Goal: Check status: Check status

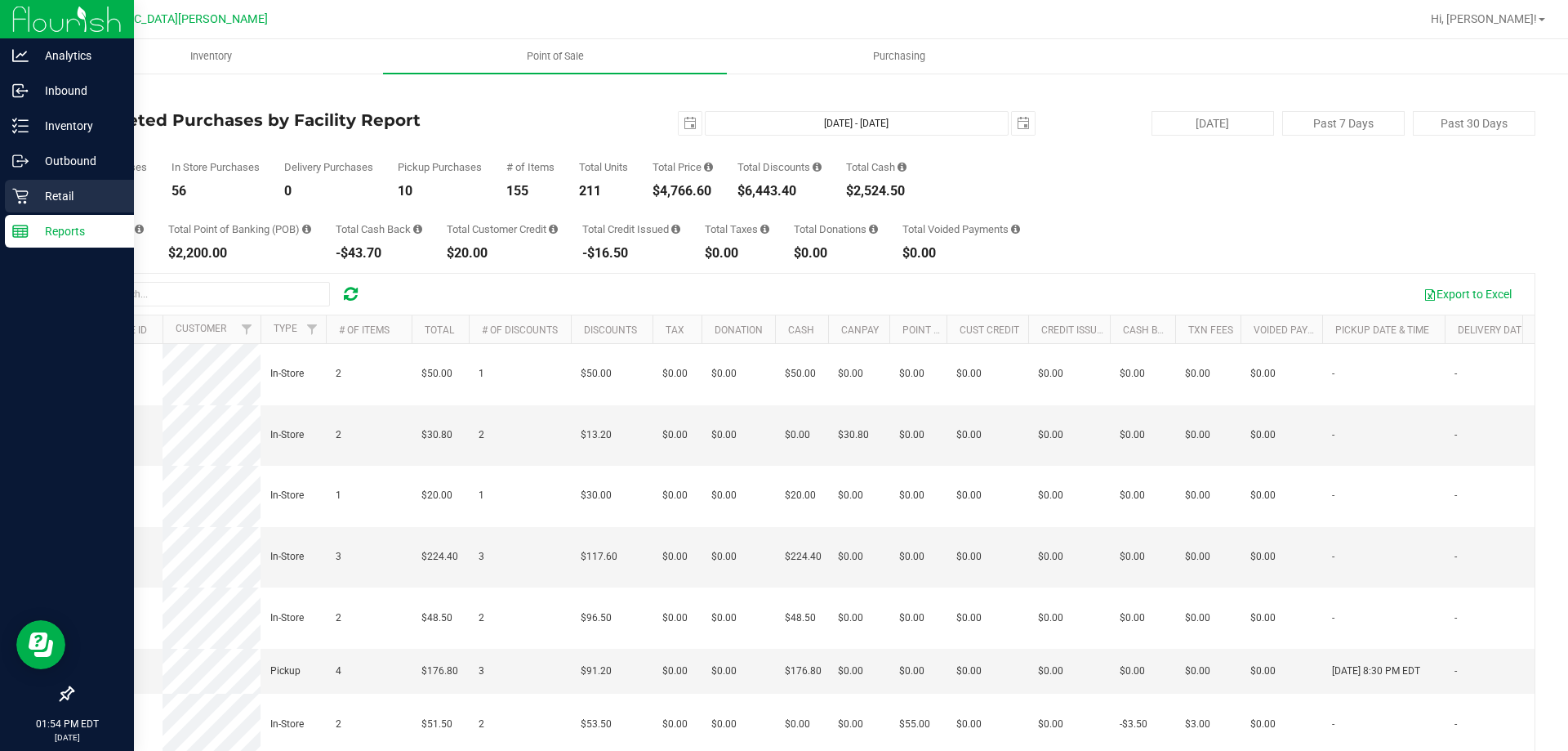
click at [35, 205] on p "Retail" at bounding box center [77, 196] width 98 height 20
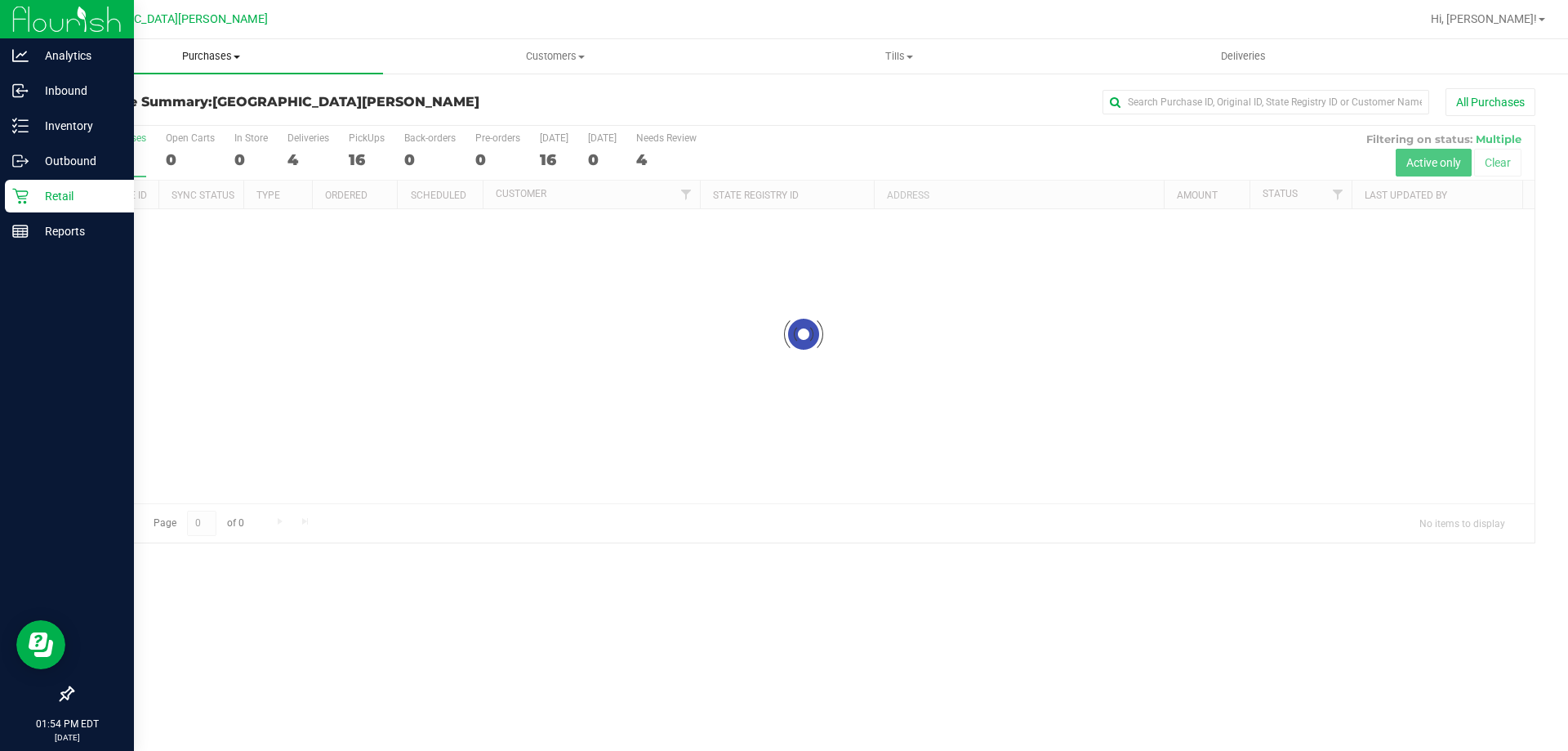
click at [223, 57] on span "Purchases" at bounding box center [211, 56] width 344 height 15
click at [168, 126] on li "Fulfillment" at bounding box center [211, 119] width 344 height 20
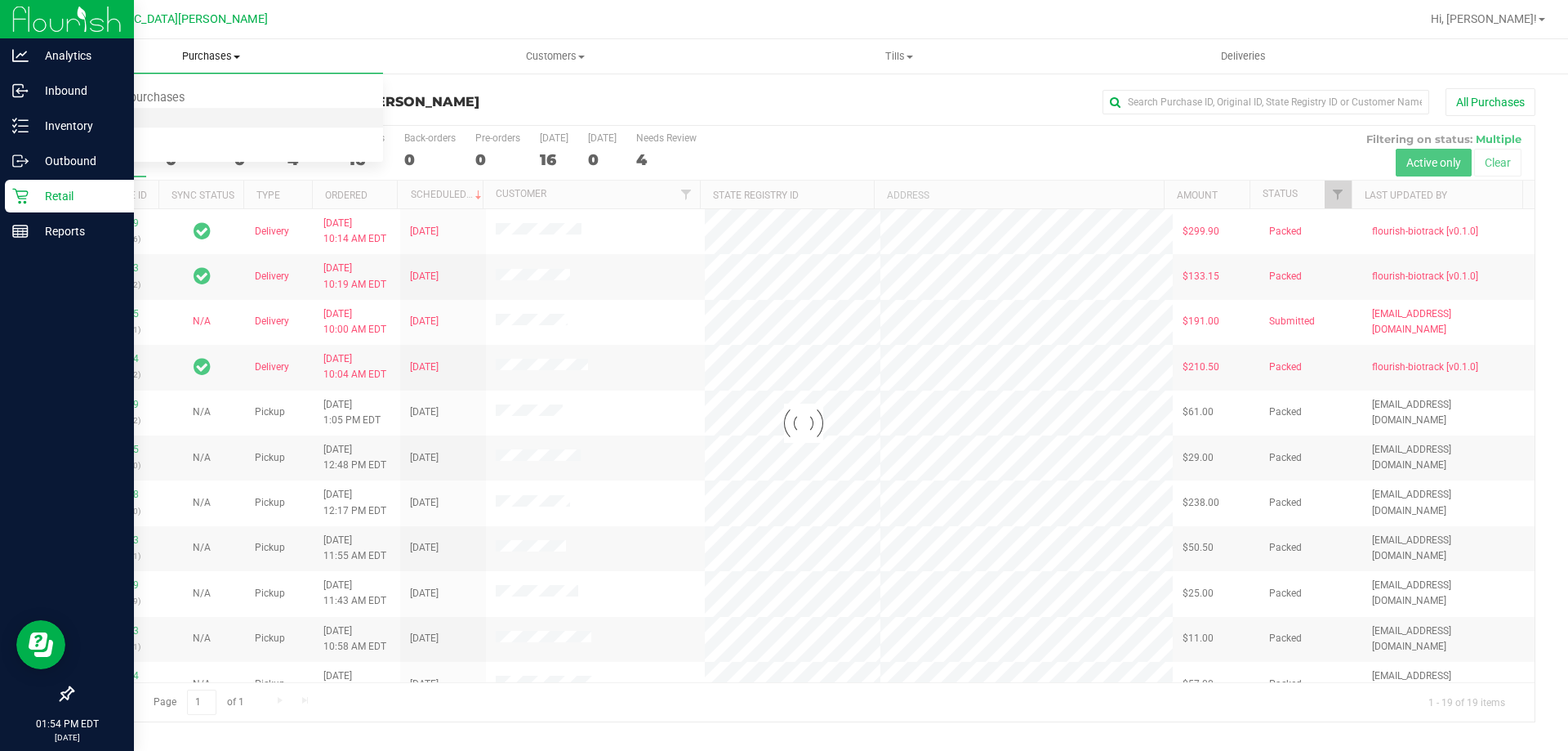
click at [168, 126] on li "Fulfillment" at bounding box center [211, 119] width 344 height 20
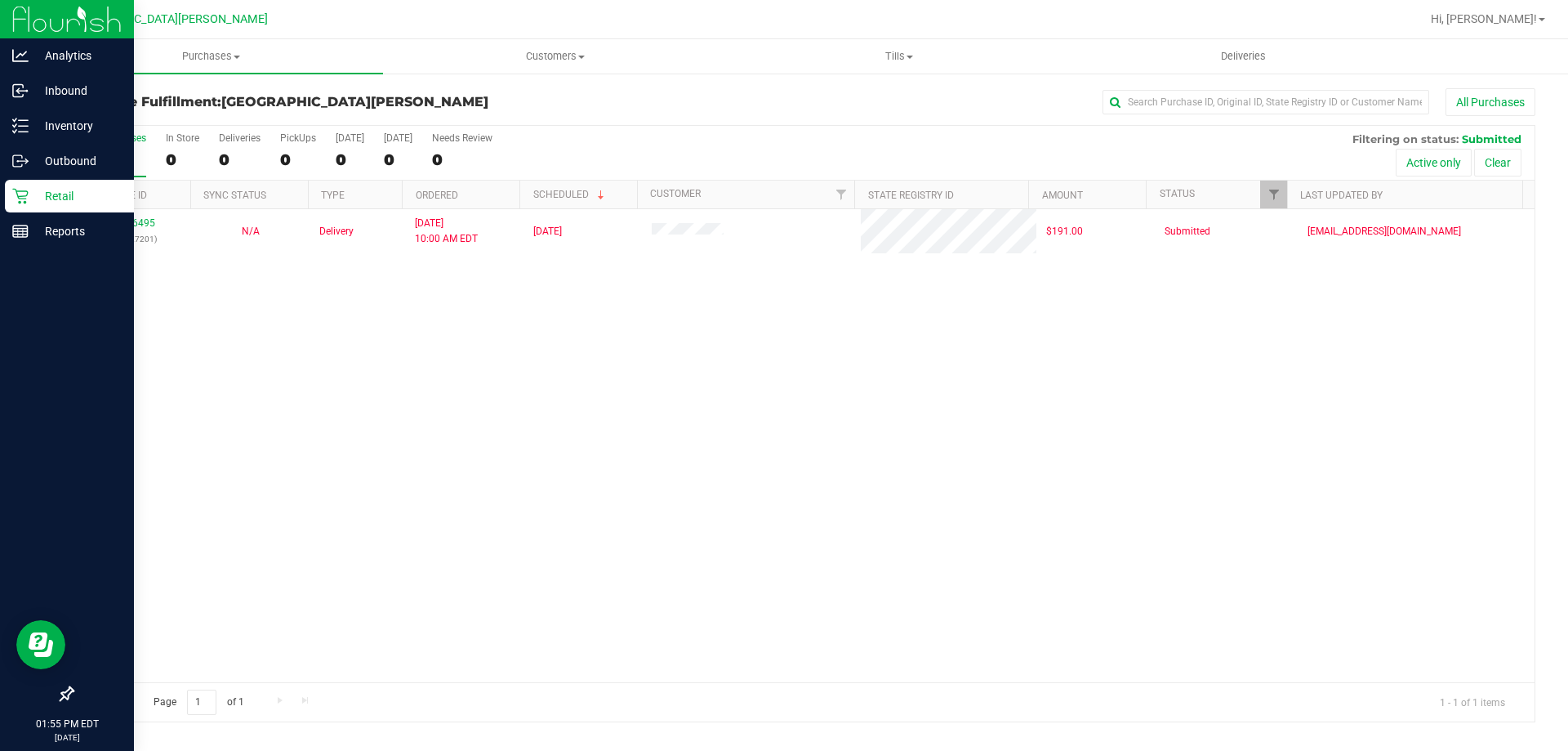
click at [242, 450] on div "11936495 (322927201) N/A Delivery [DATE] 10:00 AM EDT 9/26/2025 $191.00 Submitt…" at bounding box center [804, 445] width 1462 height 473
click at [297, 130] on div "All Purchases 19 In Store 0 Deliveries 4 PickUps 15 [DATE] 15 [DATE] 0 Needs Re…" at bounding box center [804, 132] width 1462 height 13
click at [288, 155] on div "15" at bounding box center [298, 159] width 36 height 19
click at [0, 0] on input "PickUps 15" at bounding box center [0, 0] width 0 height 0
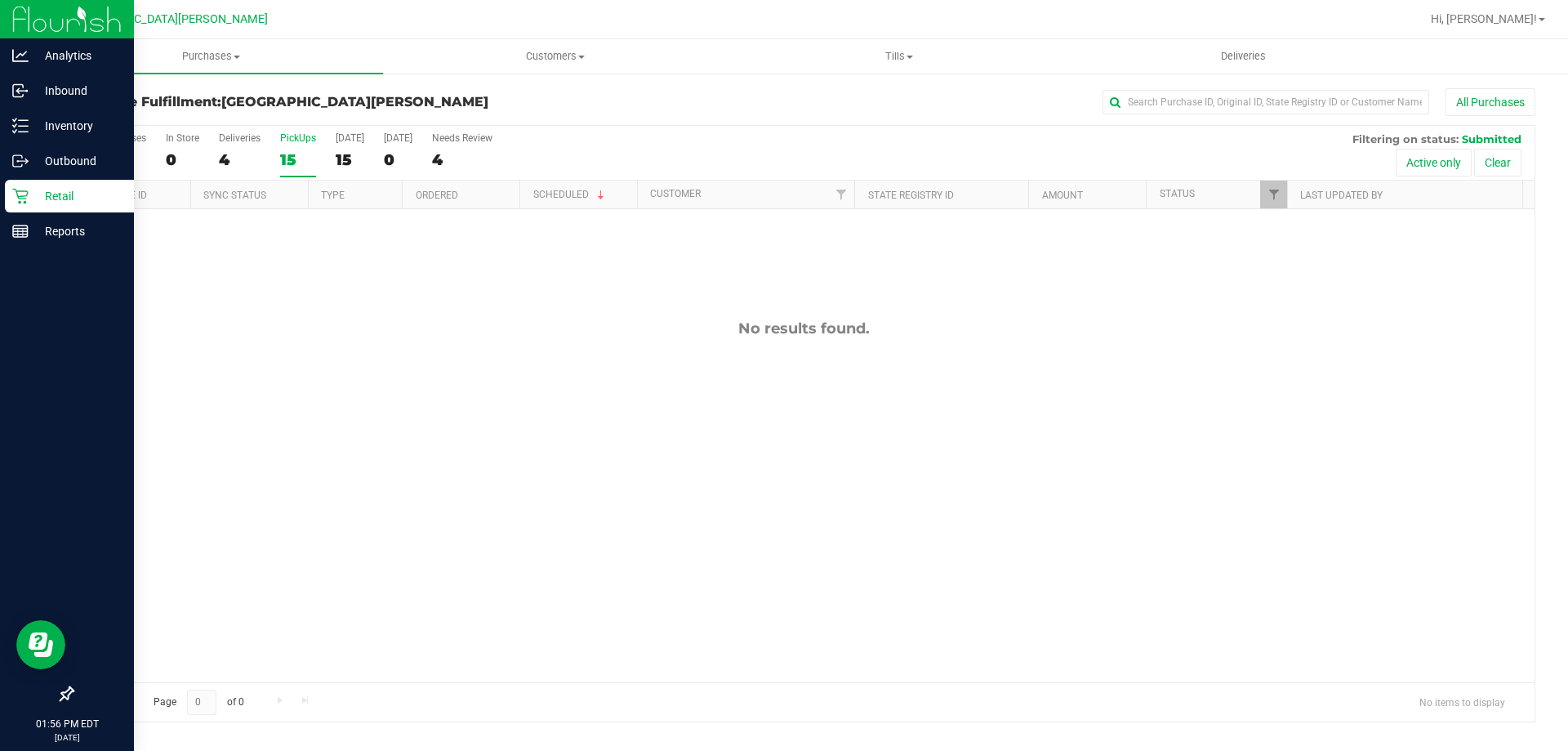
click at [52, 198] on p "Retail" at bounding box center [77, 196] width 98 height 20
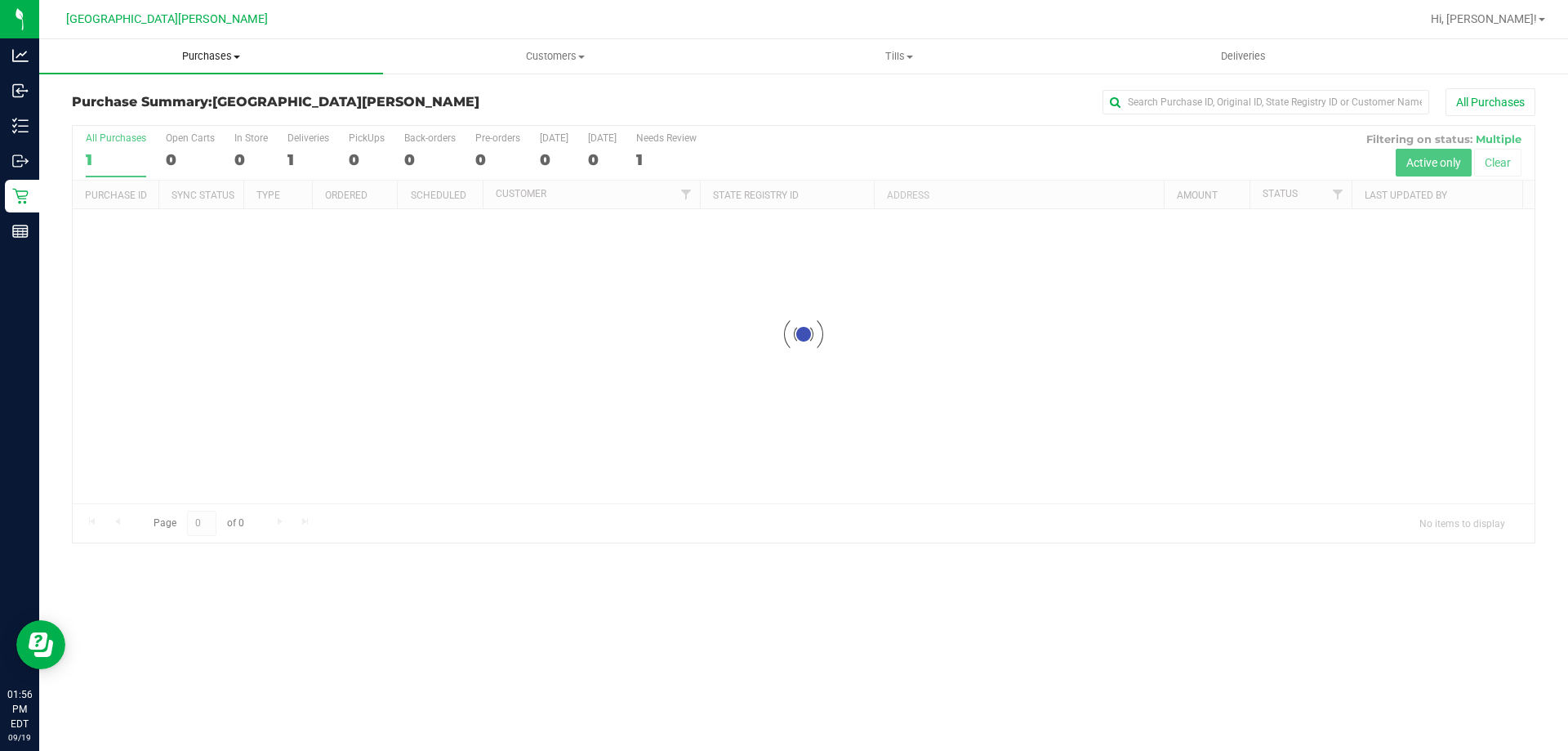
click at [238, 55] on span at bounding box center [236, 57] width 6 height 4
click at [153, 124] on li "Fulfillment" at bounding box center [211, 119] width 344 height 20
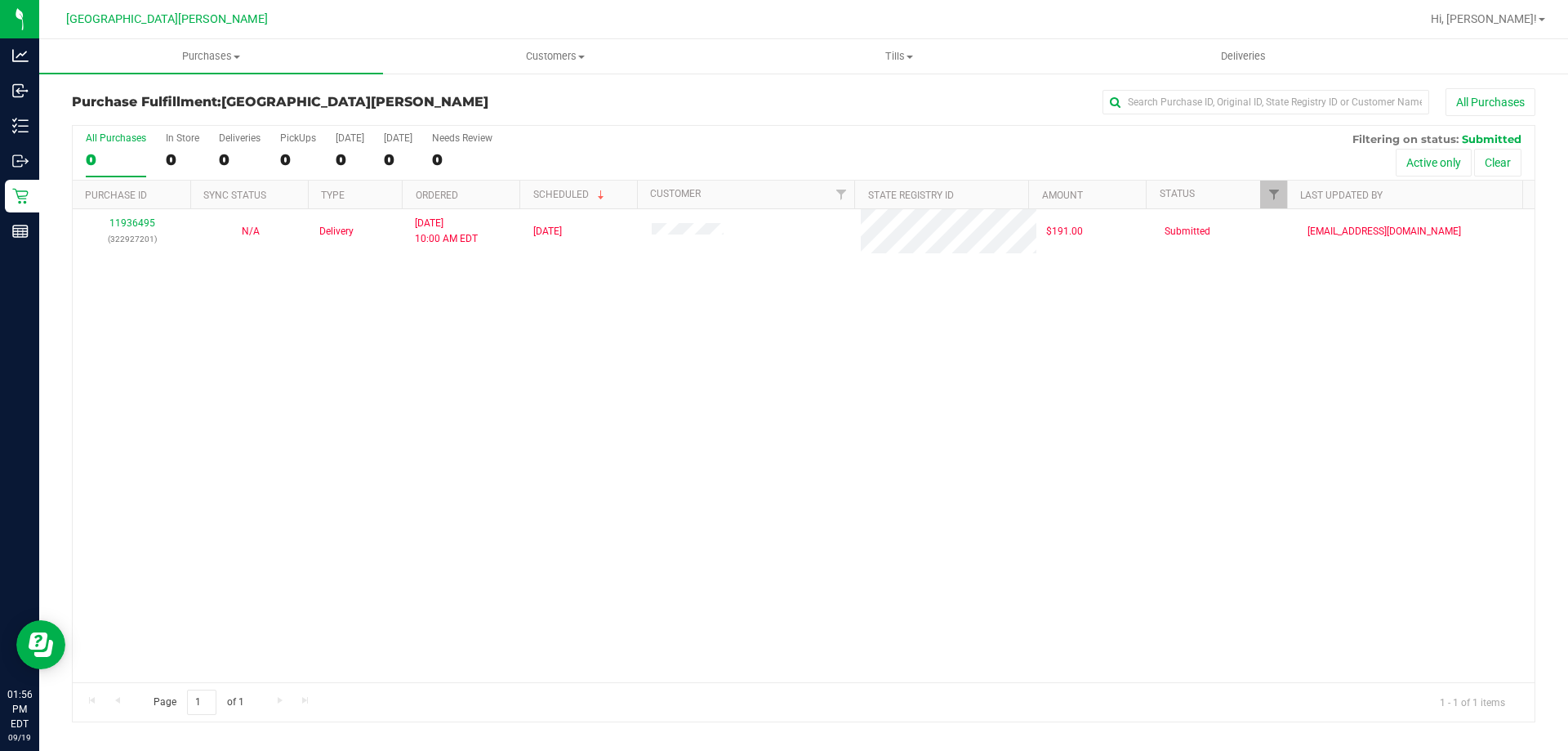
click at [251, 418] on div "11936495 (322927201) N/A Delivery [DATE] 10:00 AM EDT 9/26/2025 $191.00 Submitt…" at bounding box center [804, 445] width 1462 height 473
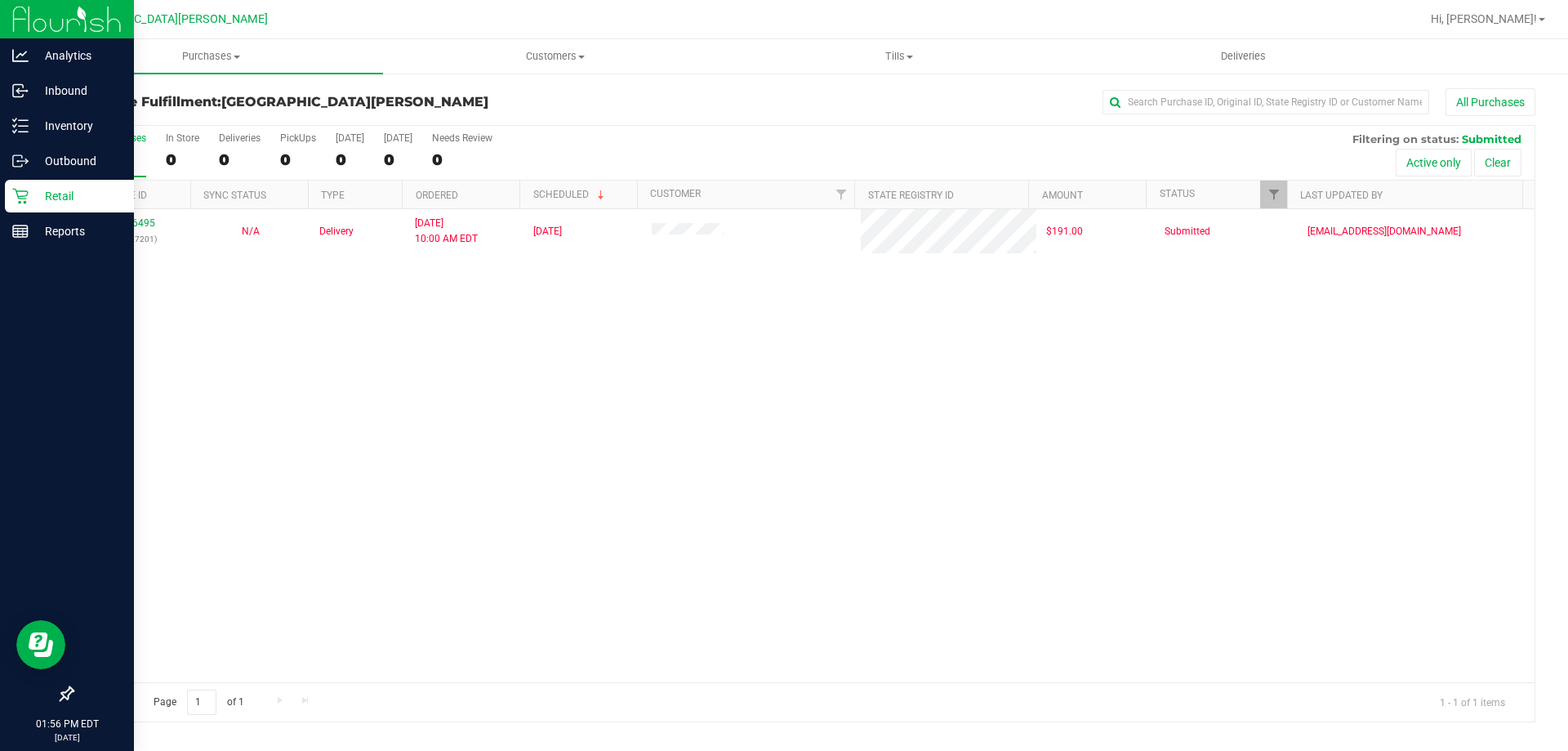
click at [16, 200] on icon at bounding box center [20, 196] width 16 height 16
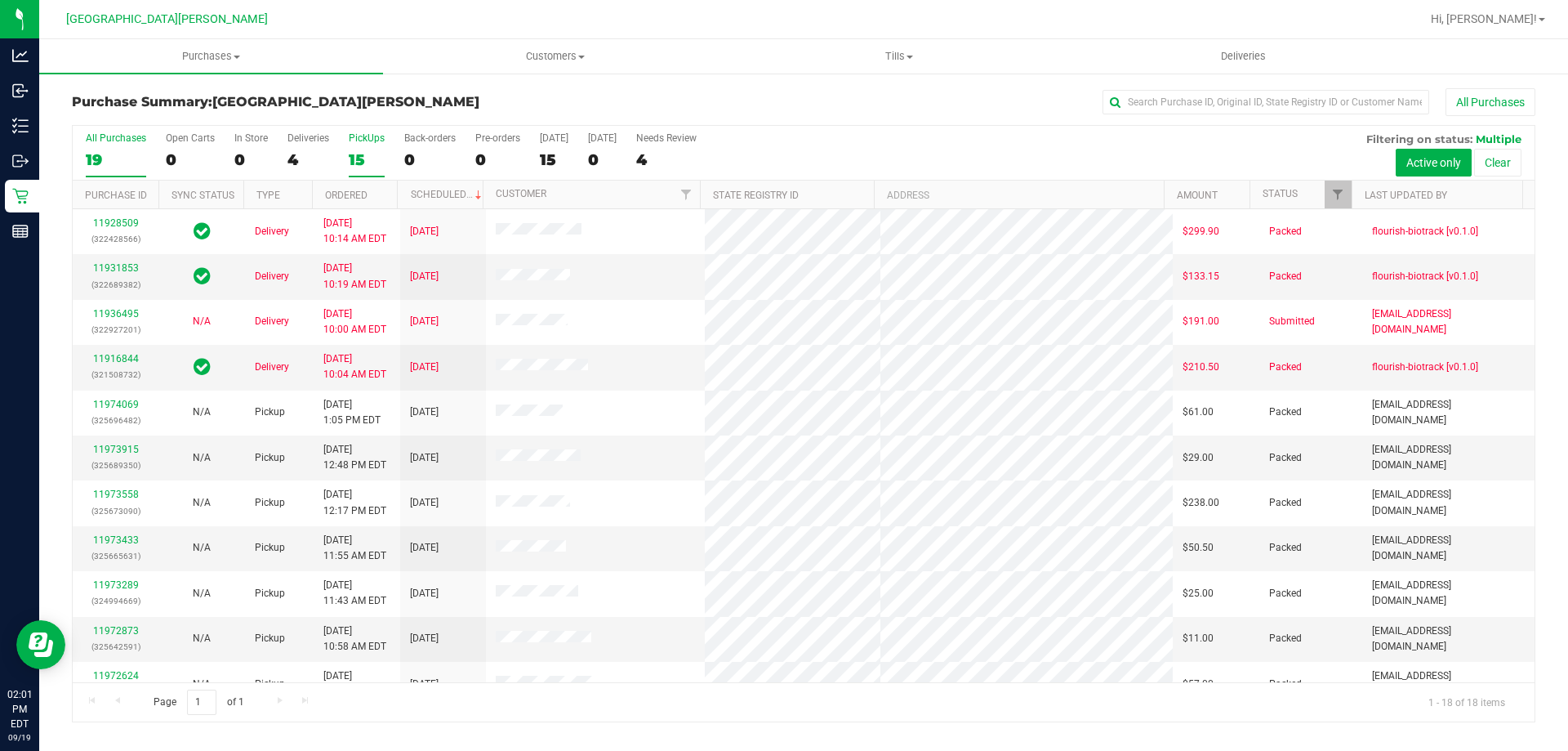
click at [375, 150] on div "15" at bounding box center [367, 159] width 36 height 19
click at [0, 0] on input "PickUps 15" at bounding box center [0, 0] width 0 height 0
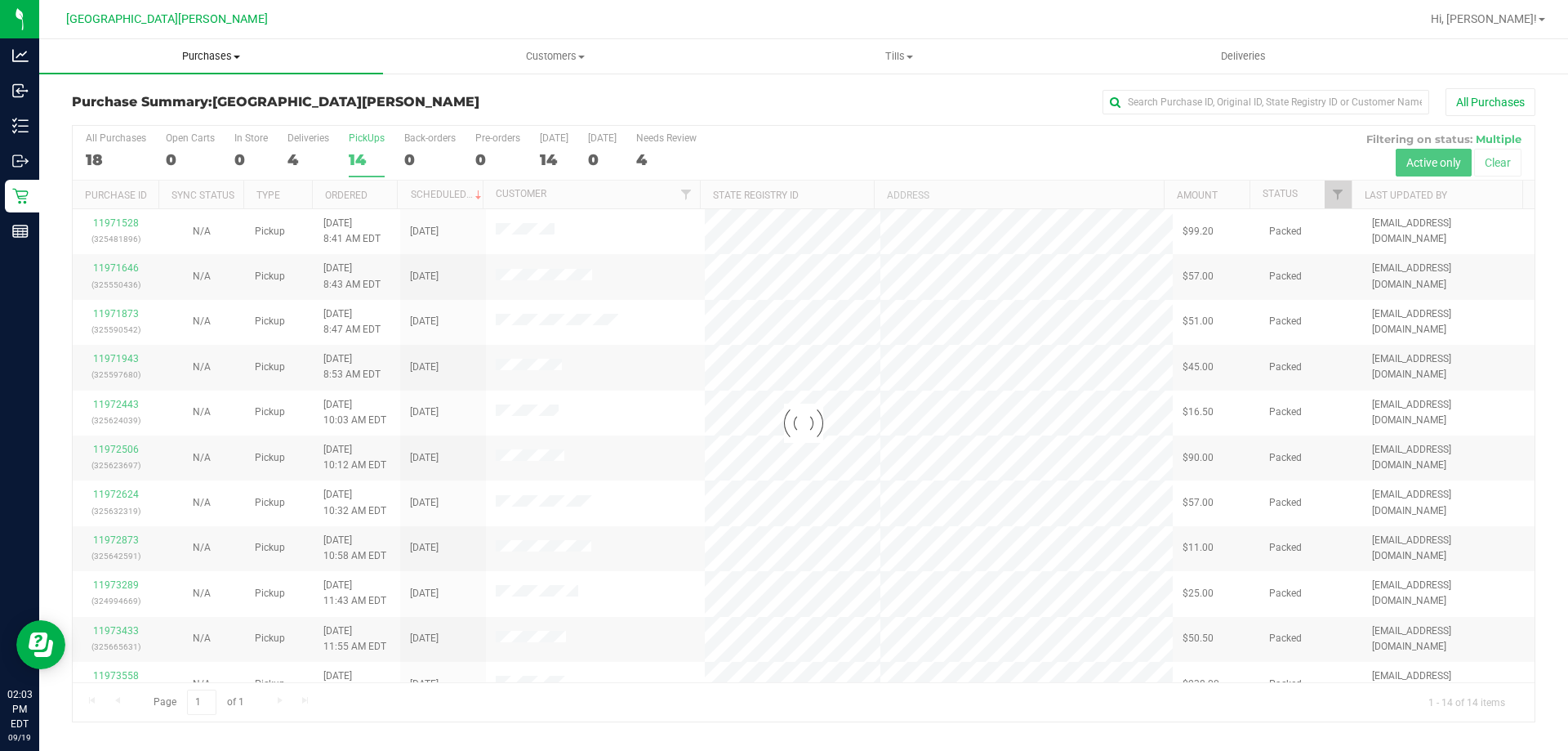
click at [221, 56] on span "Purchases" at bounding box center [211, 56] width 344 height 15
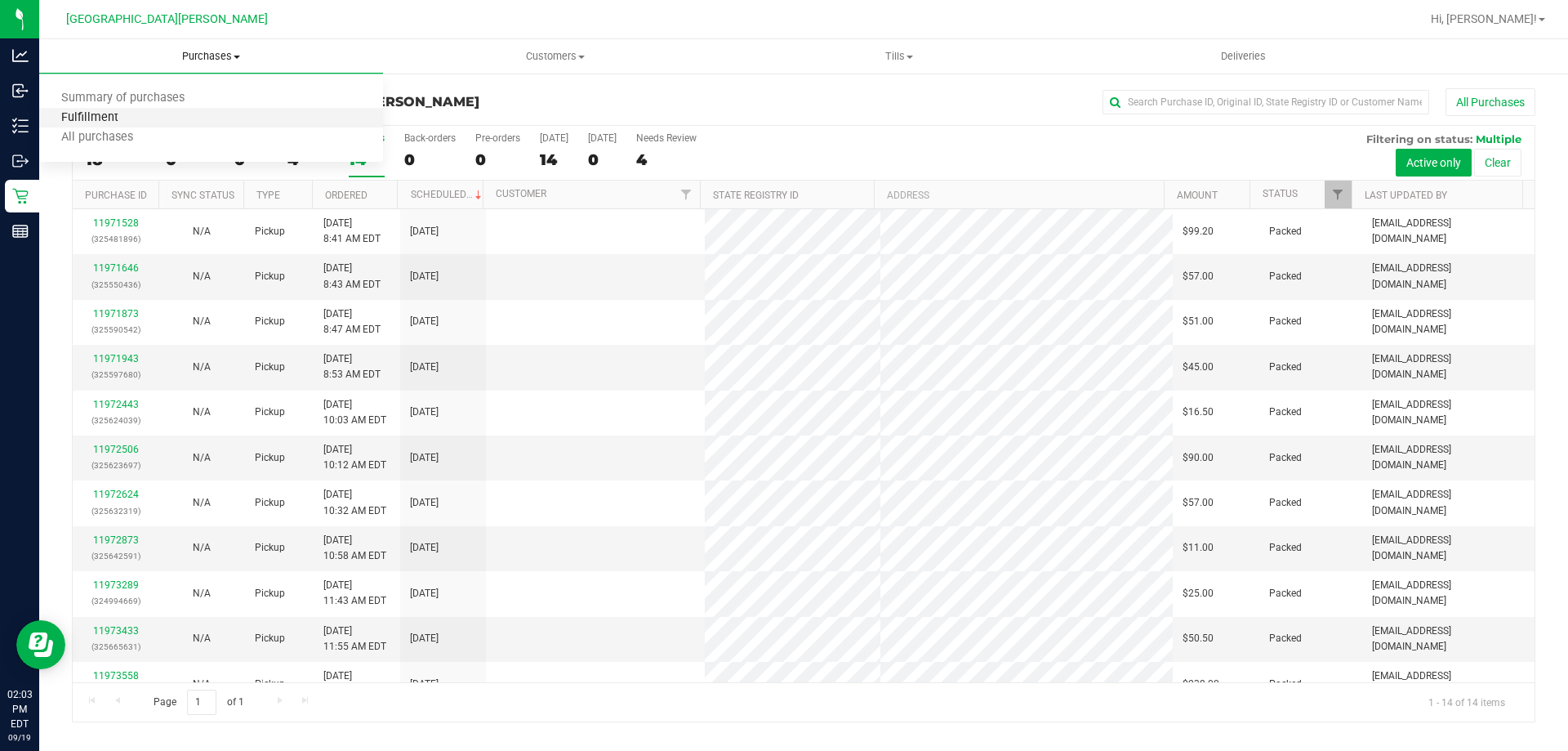
click at [133, 112] on span "Fulfillment" at bounding box center [90, 117] width 102 height 14
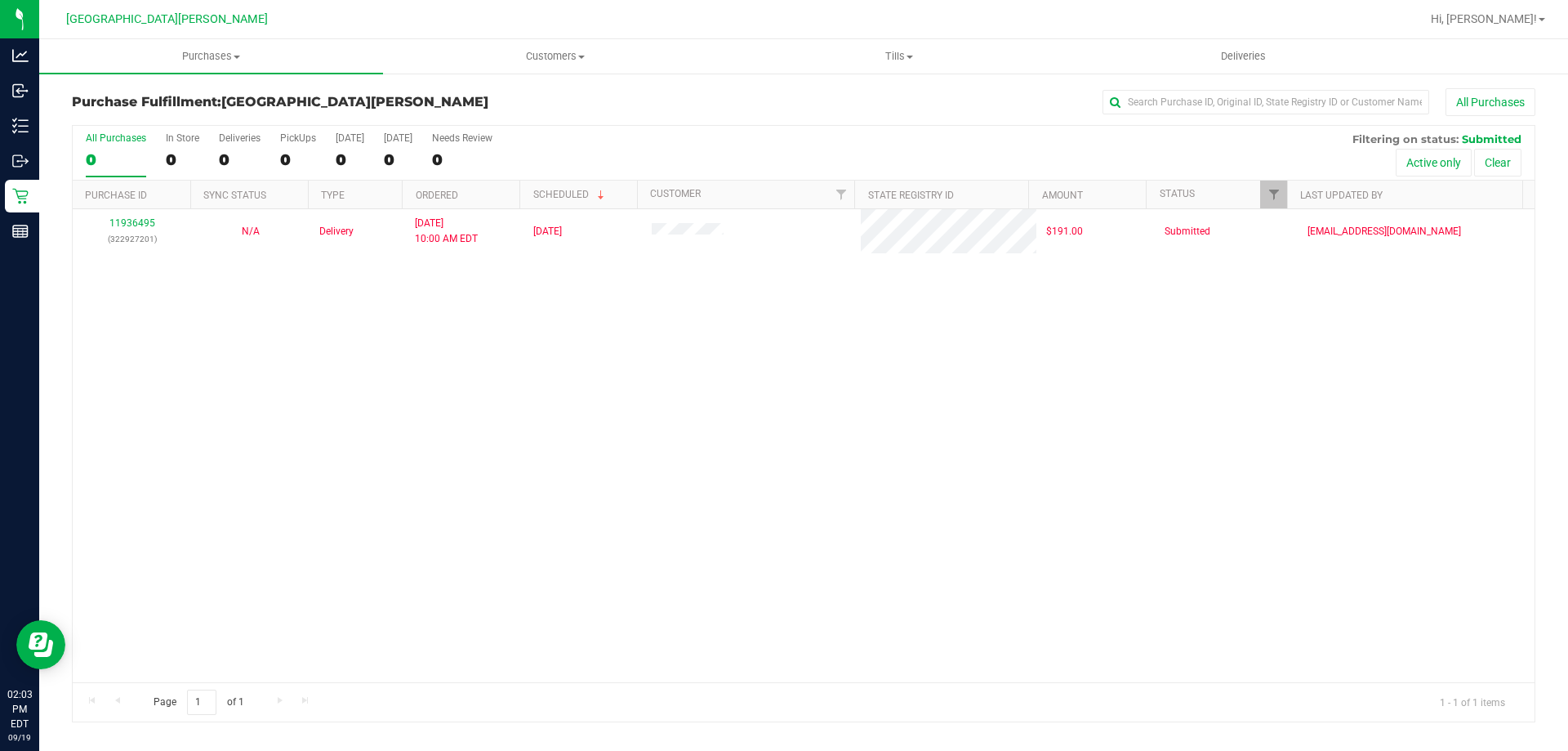
click at [366, 458] on div "11936495 (322927201) N/A Delivery [DATE] 10:00 AM EDT 9/26/2025 $191.00 Submitt…" at bounding box center [804, 445] width 1462 height 473
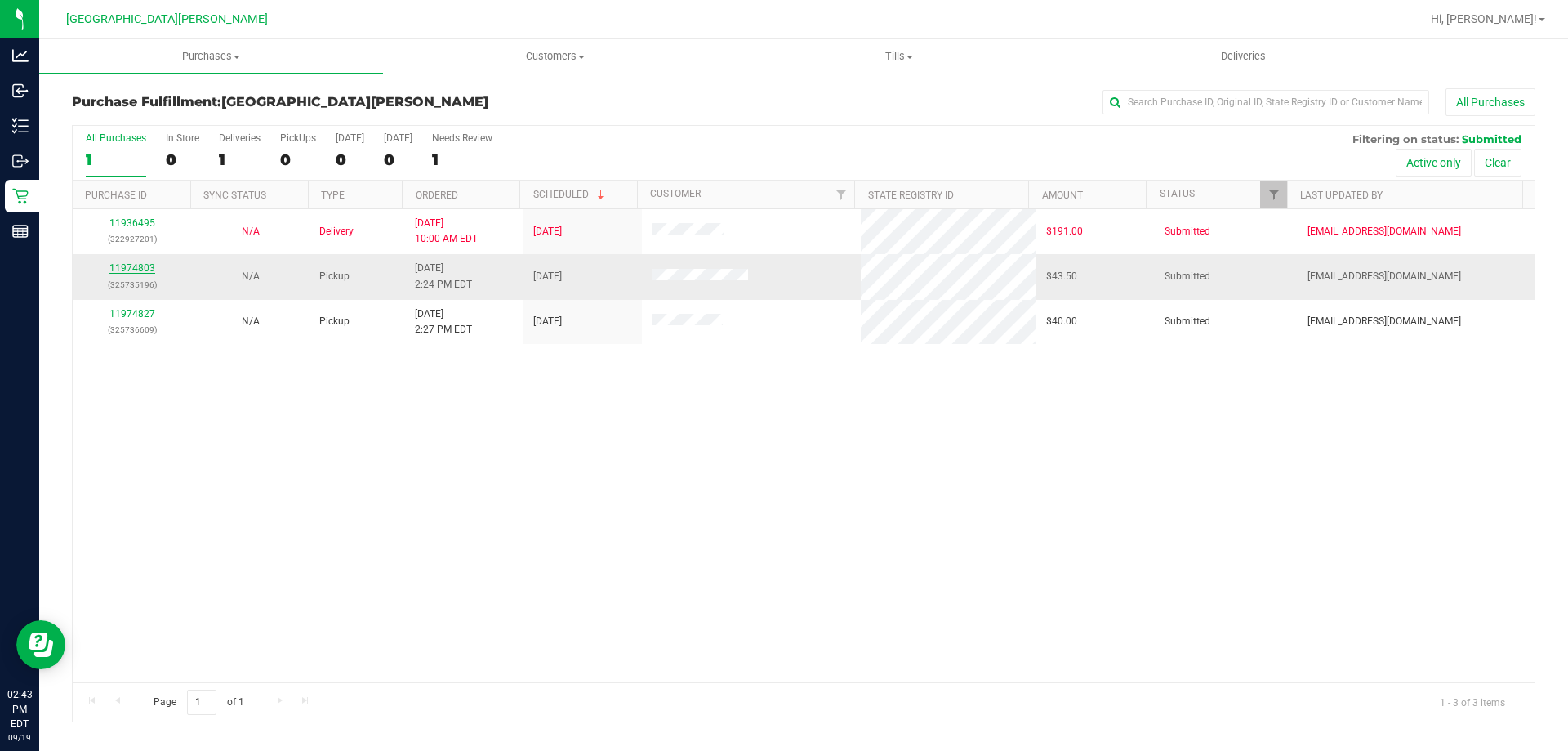
click at [142, 272] on link "11974803" at bounding box center [133, 268] width 45 height 12
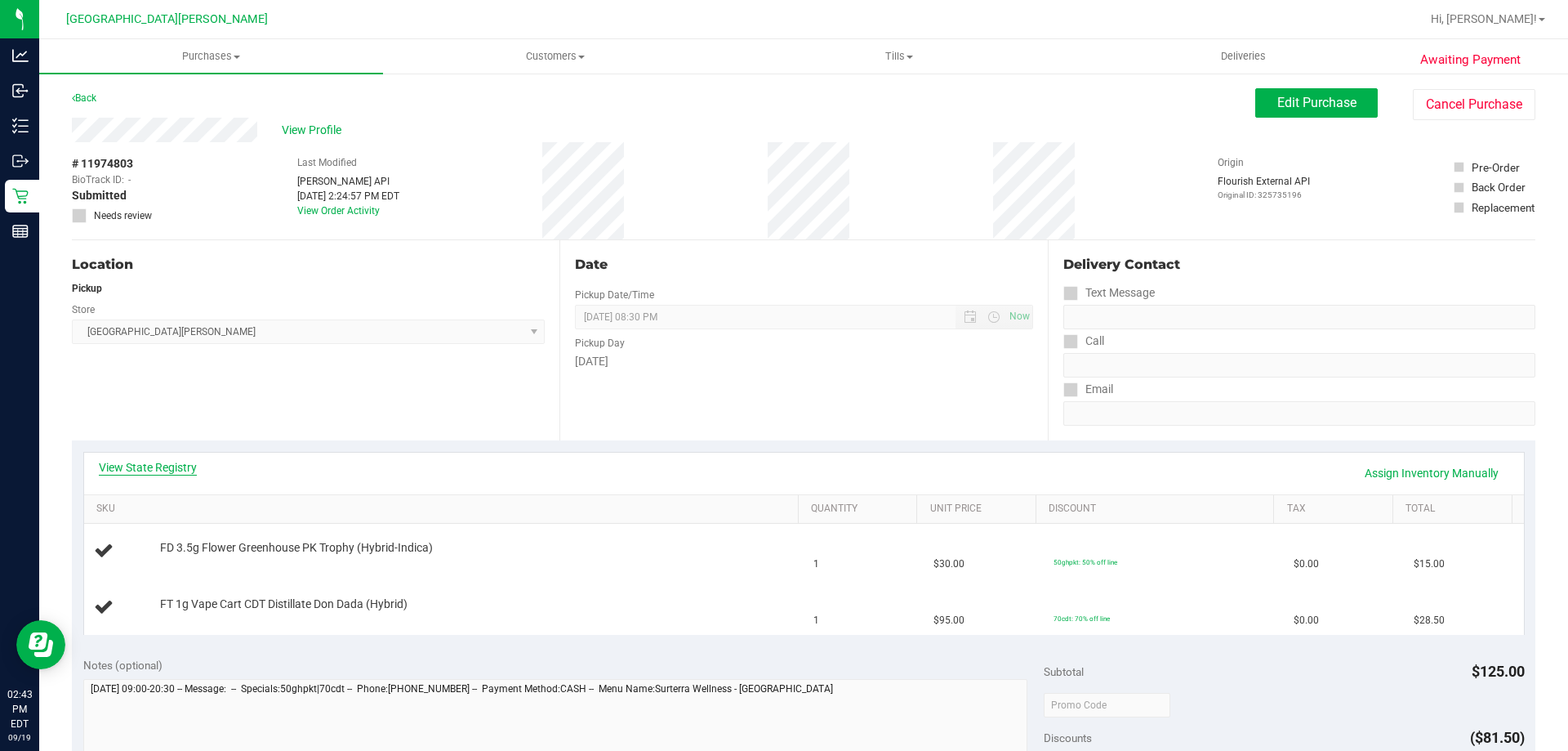
click at [195, 470] on link "View State Registry" at bounding box center [148, 467] width 98 height 16
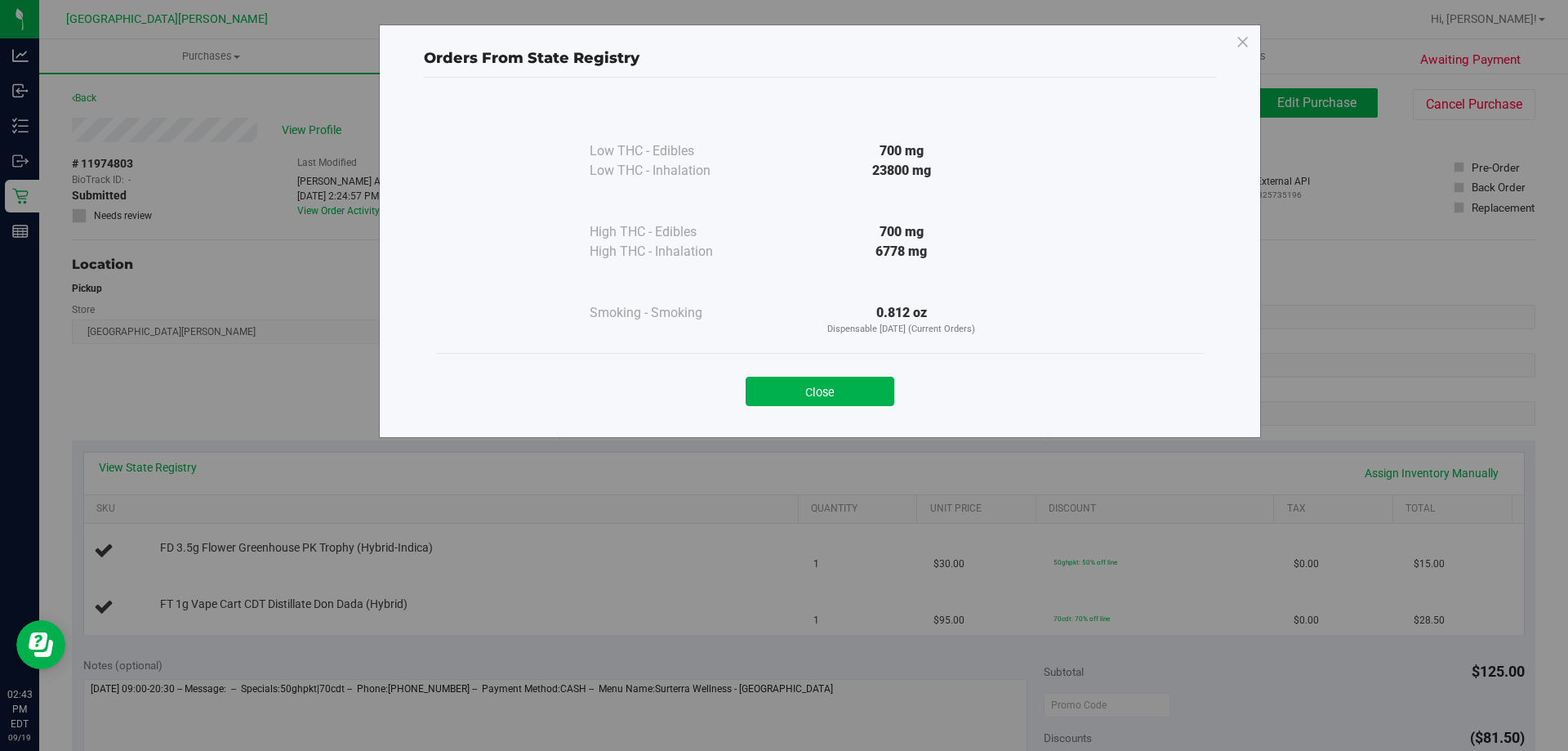
drag, startPoint x: 840, startPoint y: 397, endPoint x: 836, endPoint y: 389, distance: 8.9
click at [838, 391] on button "Close" at bounding box center [820, 391] width 149 height 29
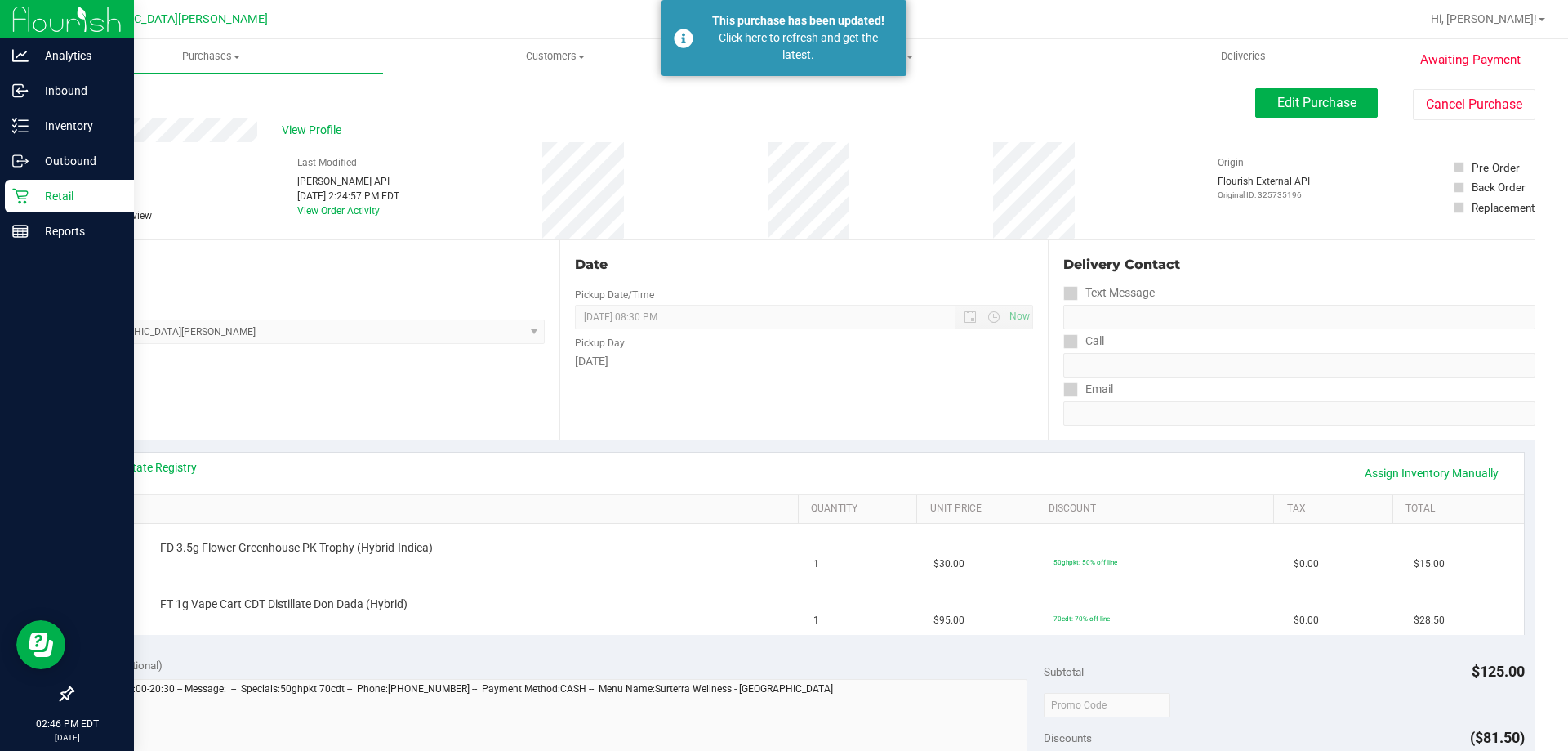
click at [36, 183] on div "Retail" at bounding box center [69, 196] width 129 height 33
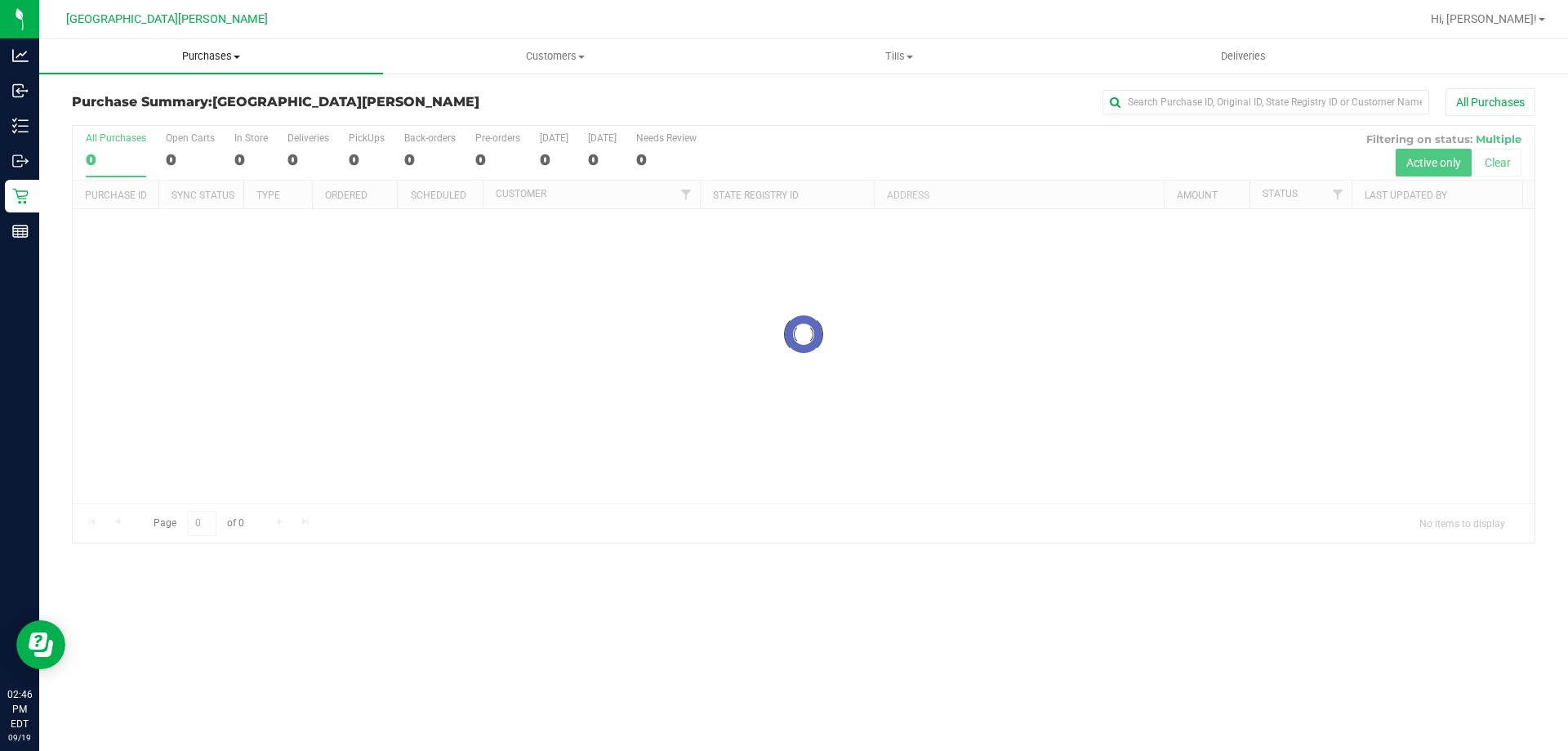
click at [226, 53] on span "Purchases" at bounding box center [211, 56] width 344 height 15
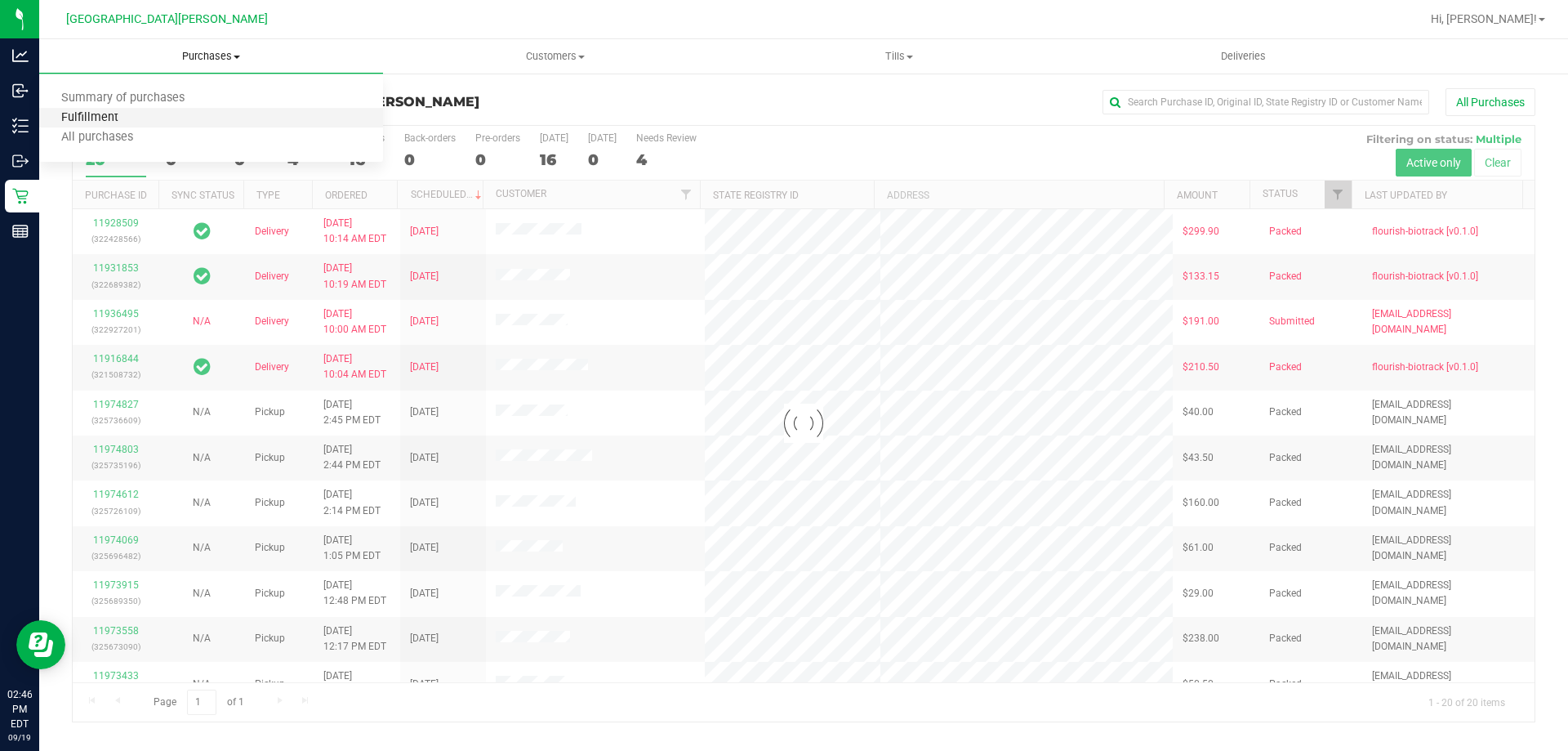
click at [113, 116] on span "Fulfillment" at bounding box center [90, 117] width 102 height 14
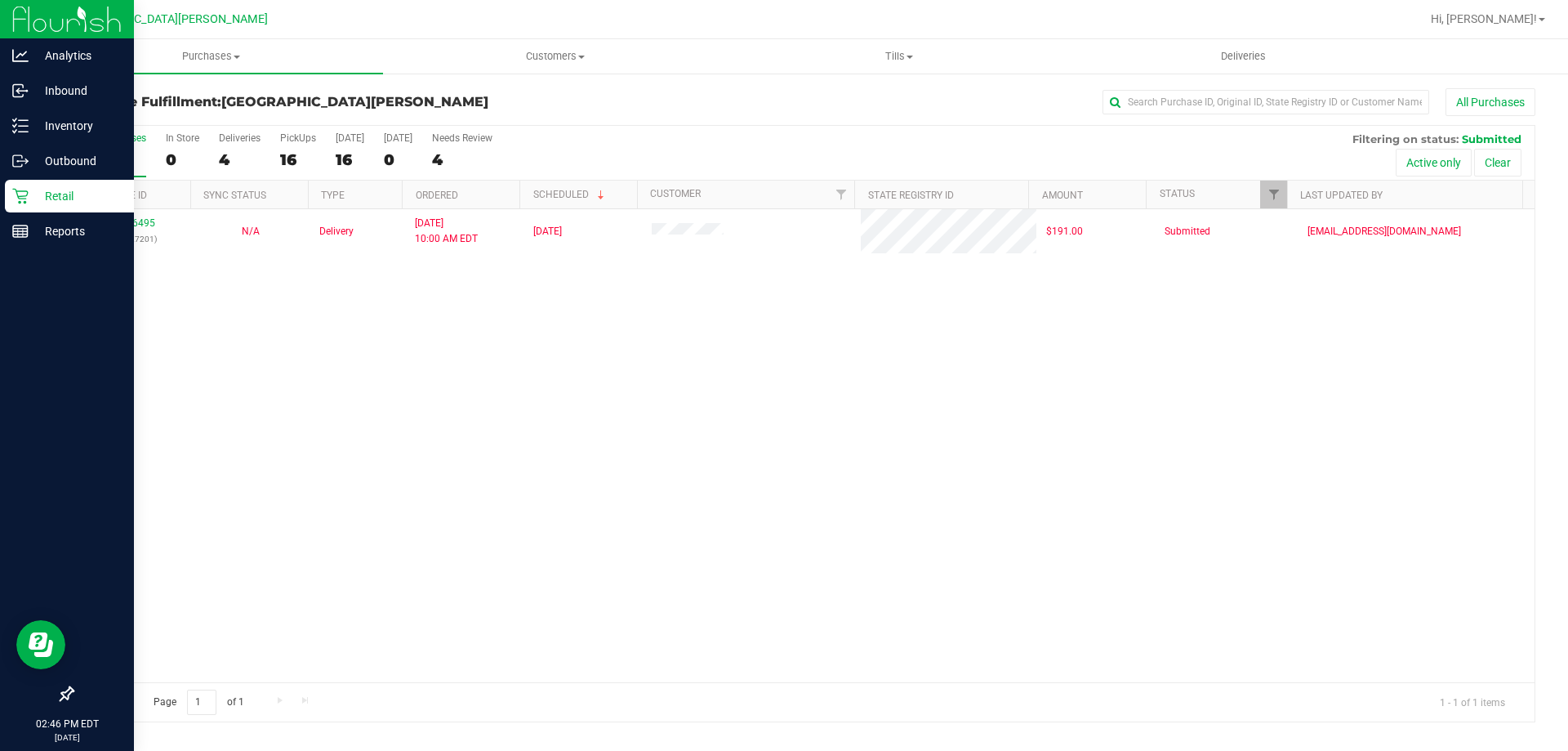
click at [28, 198] on icon at bounding box center [20, 196] width 16 height 16
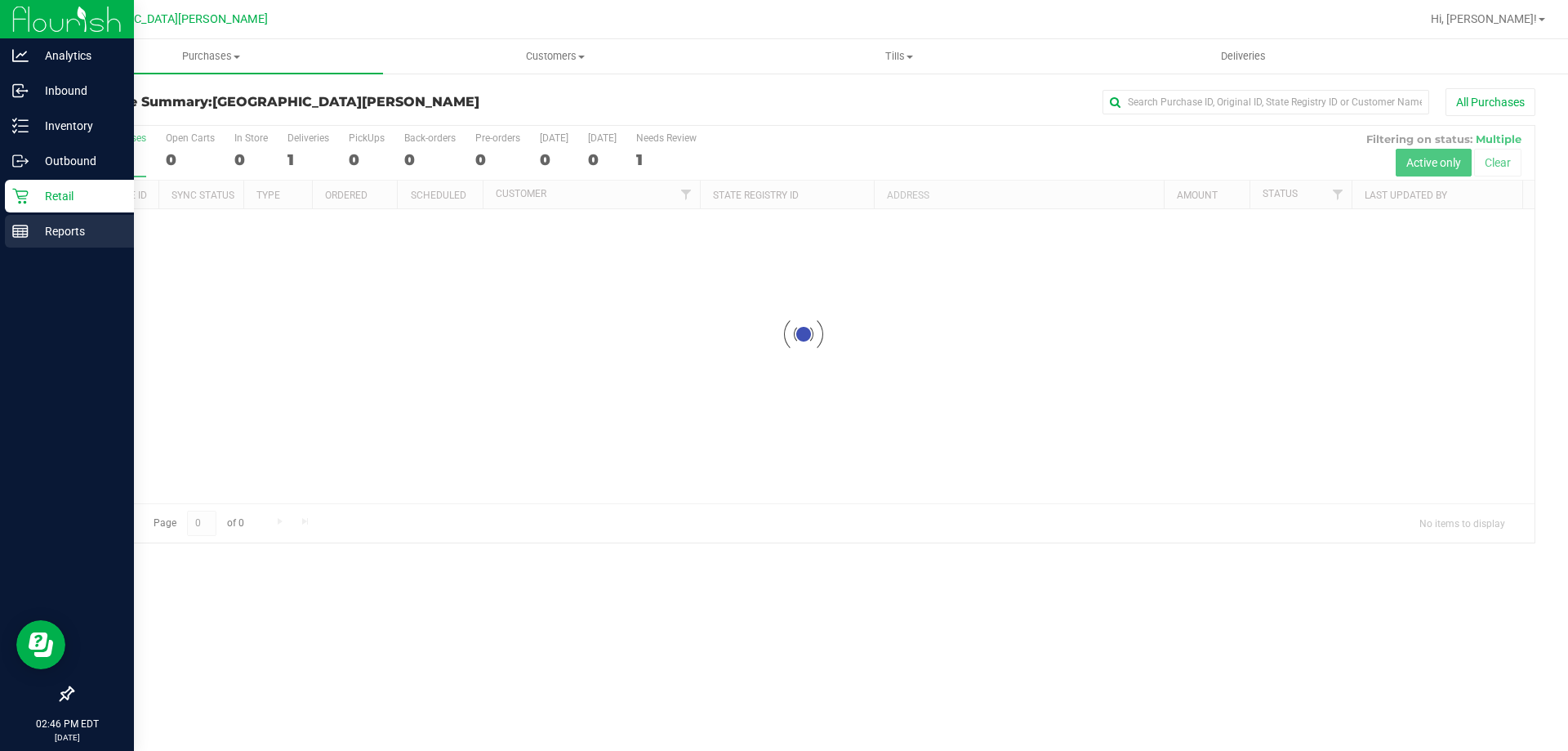
click at [42, 227] on p "Reports" at bounding box center [77, 232] width 98 height 20
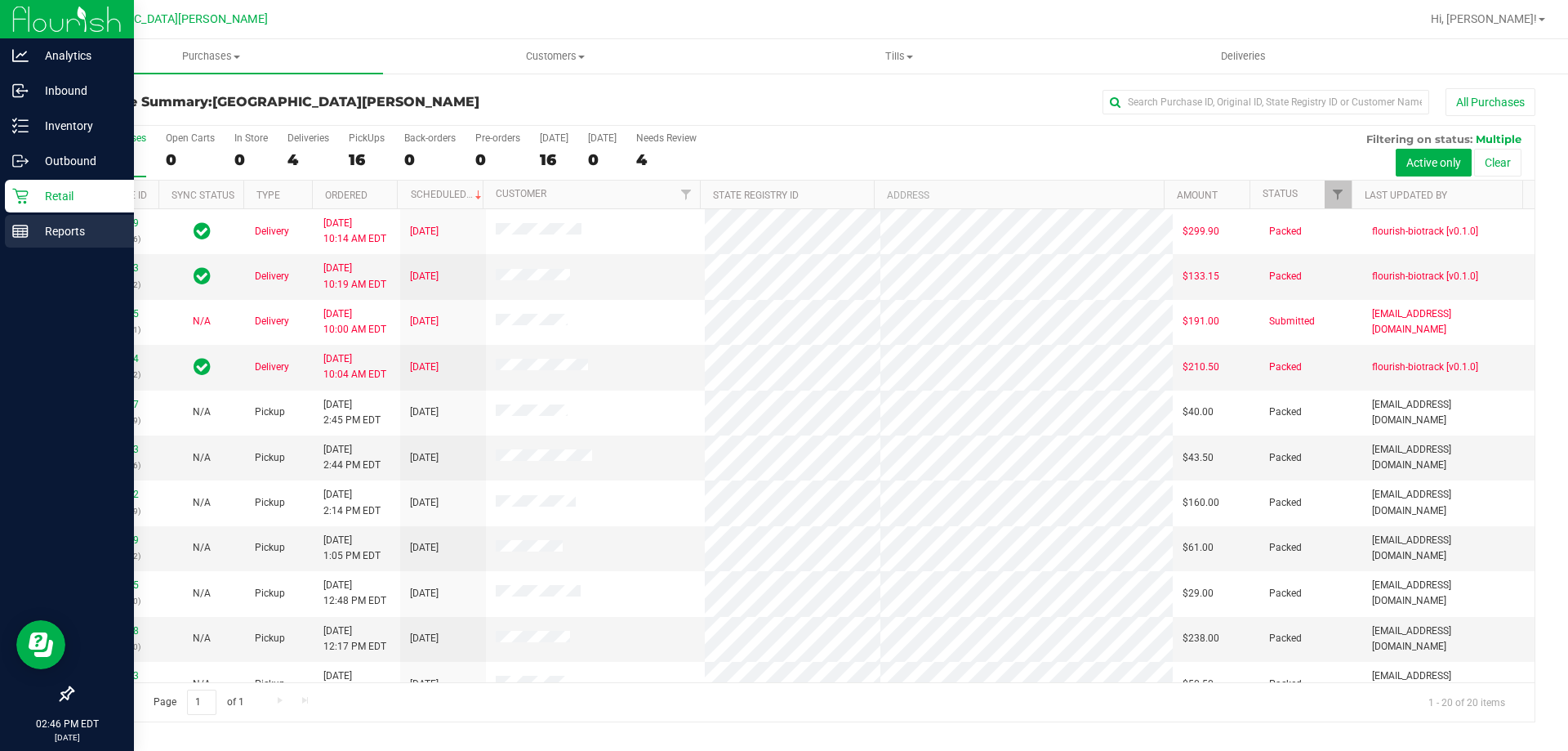
click at [21, 235] on icon at bounding box center [20, 232] width 16 height 16
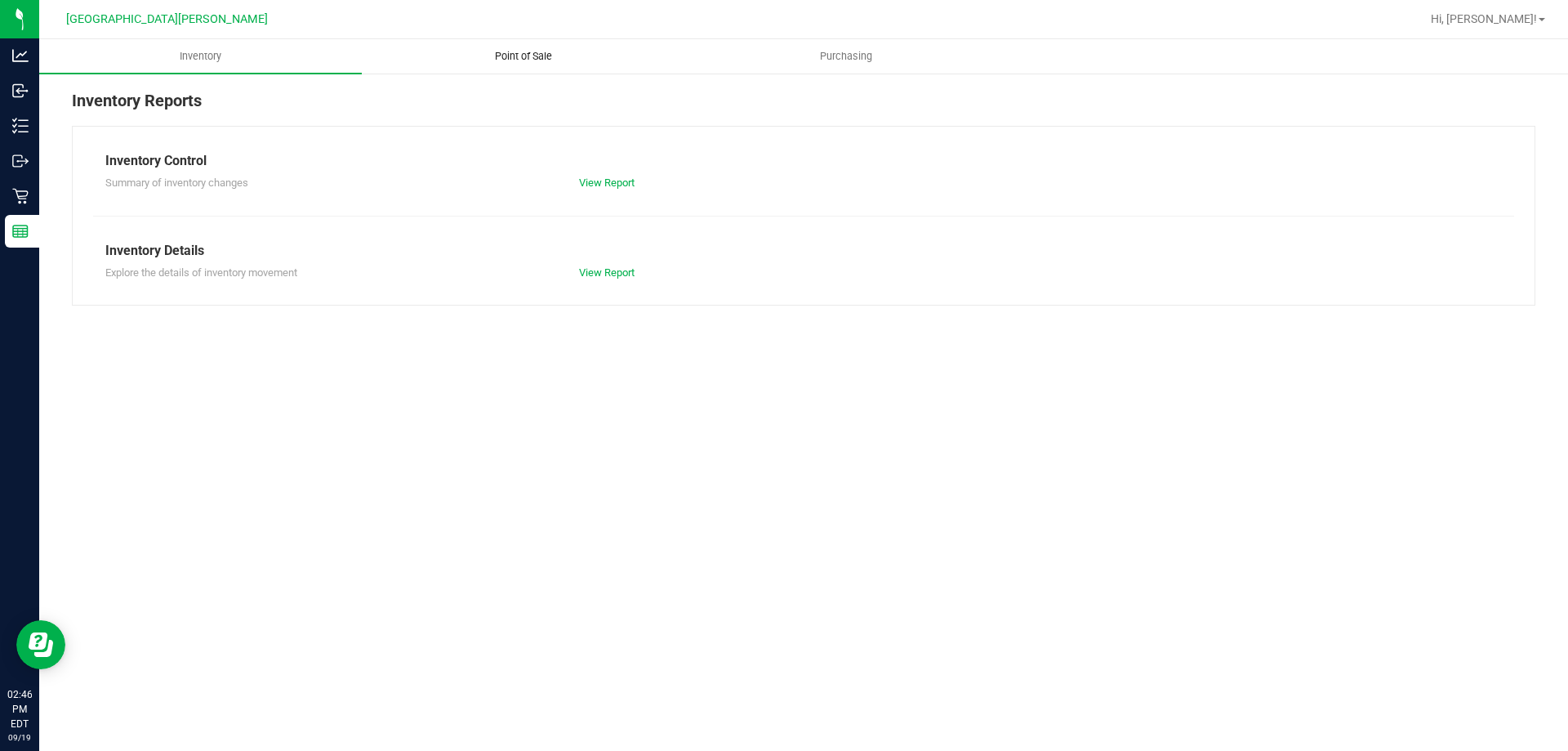
click at [511, 58] on span "Point of Sale" at bounding box center [524, 56] width 102 height 15
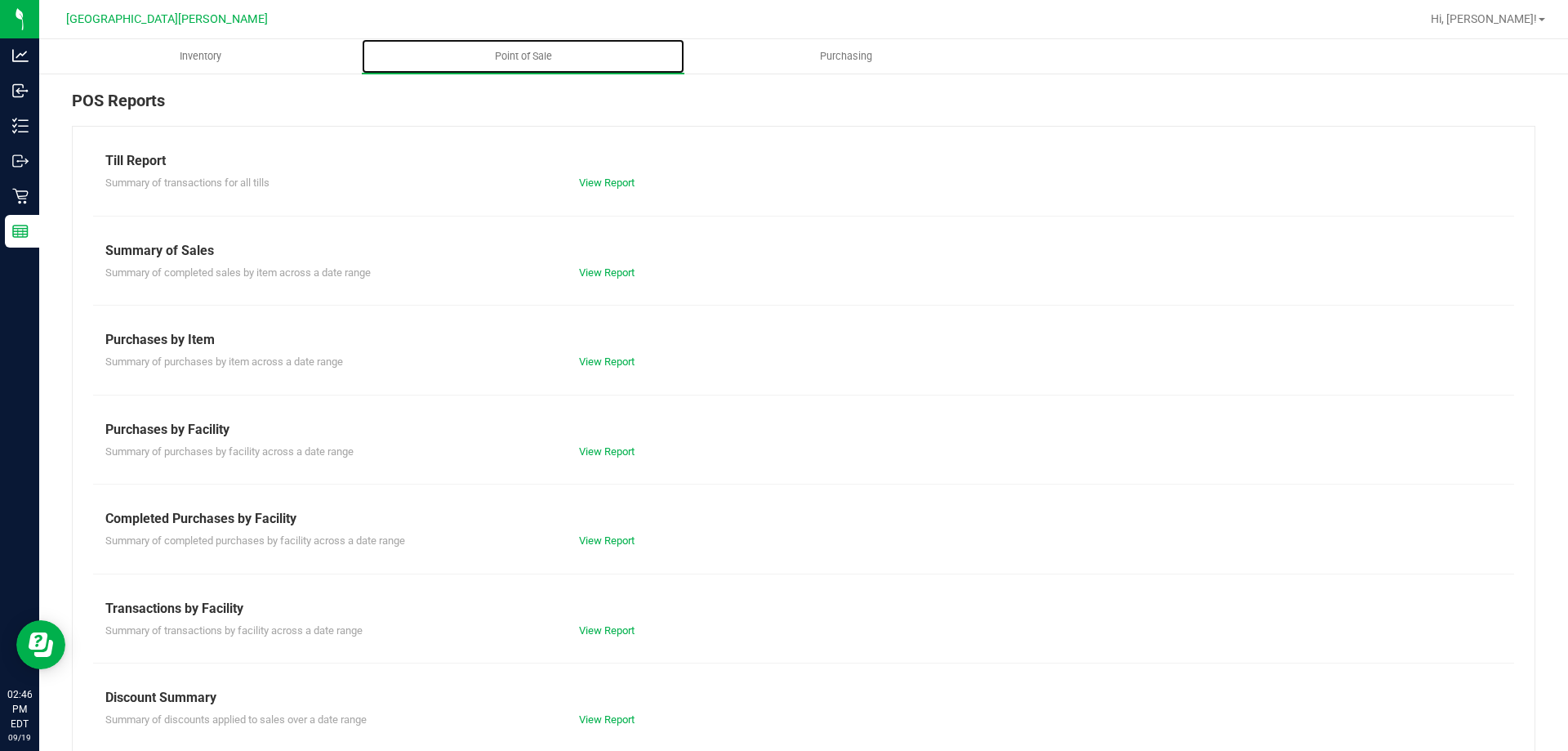
scroll to position [108, 0]
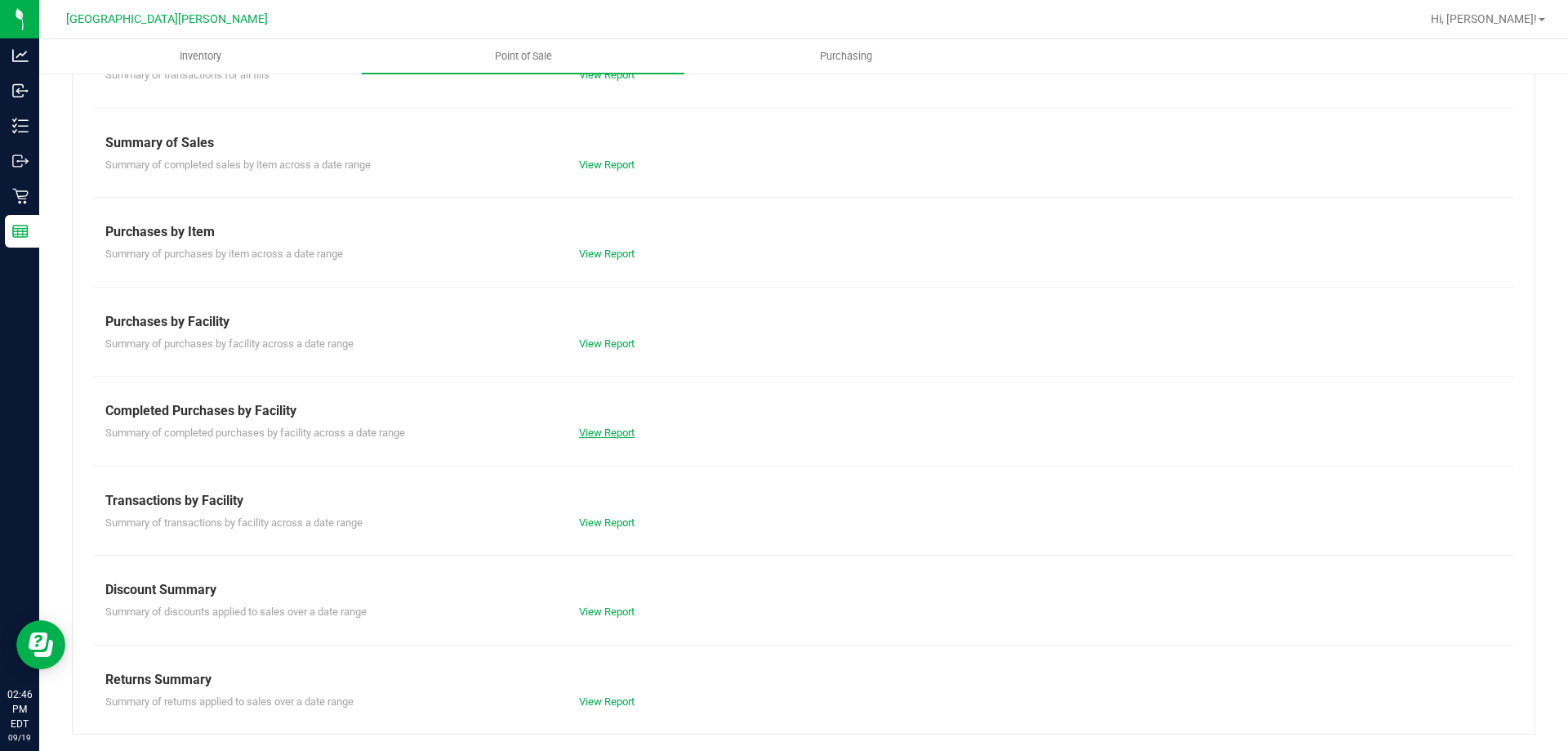
click at [581, 435] on link "View Report" at bounding box center [606, 431] width 55 height 12
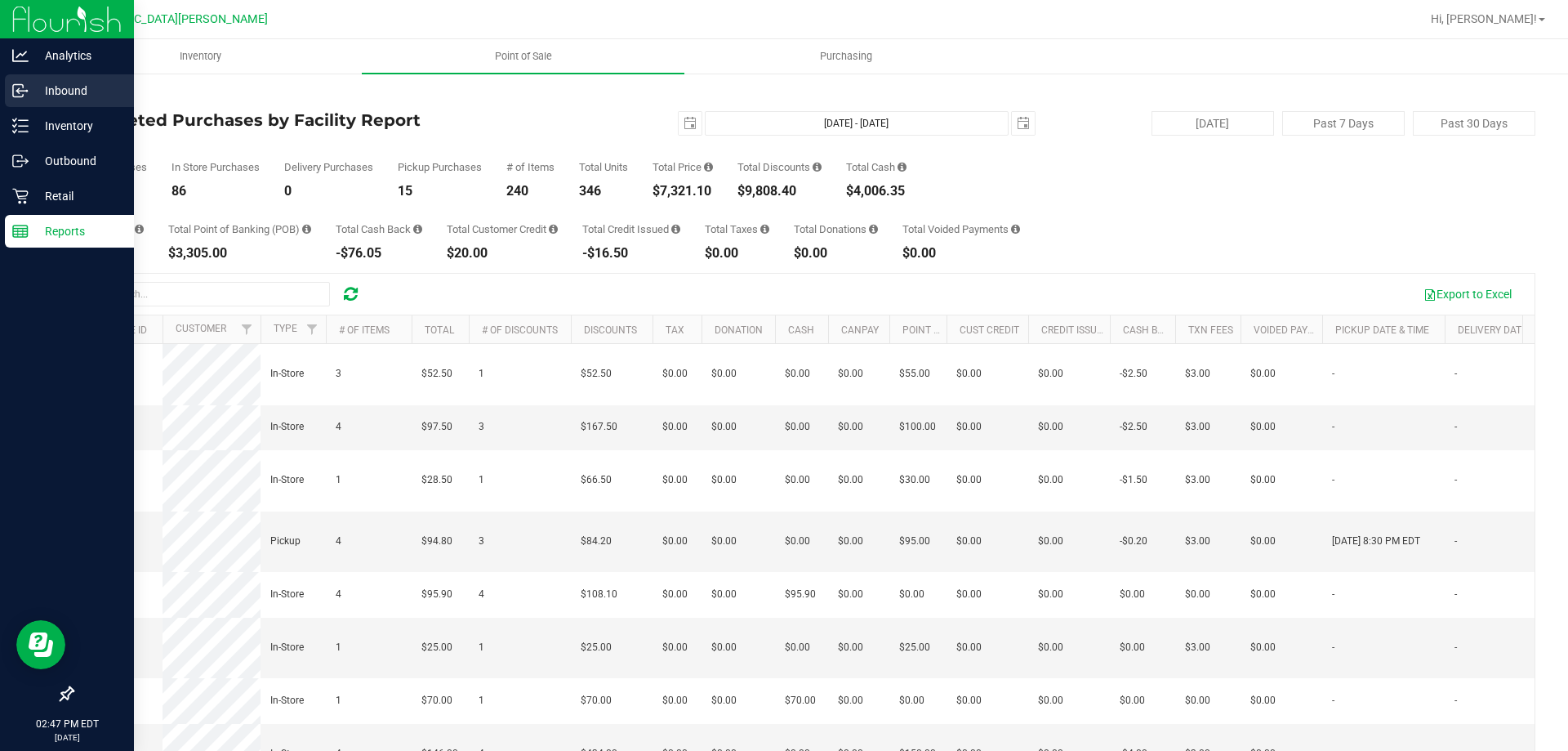
click at [34, 89] on p "Inbound" at bounding box center [77, 91] width 98 height 20
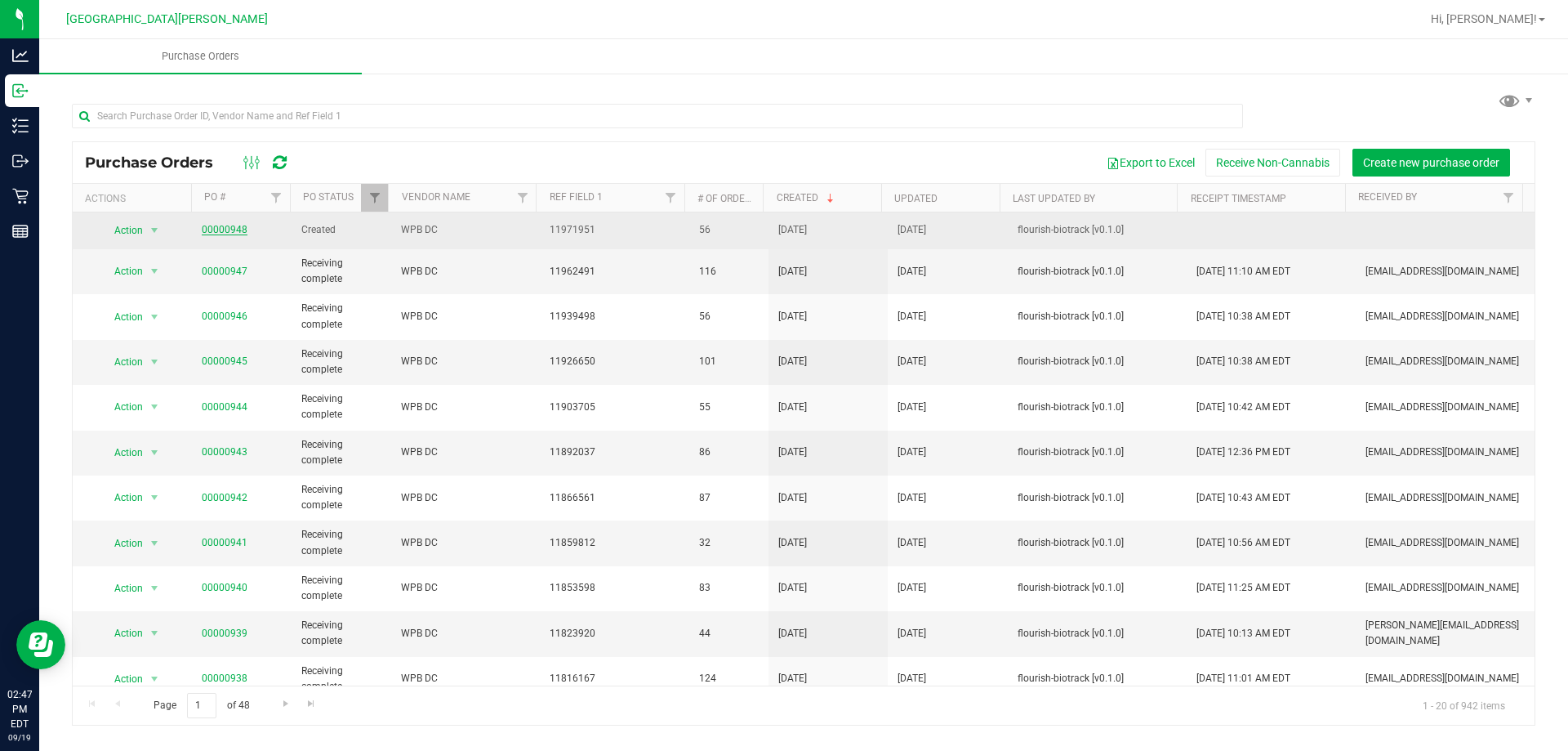
click at [218, 225] on link "00000948" at bounding box center [224, 229] width 45 height 12
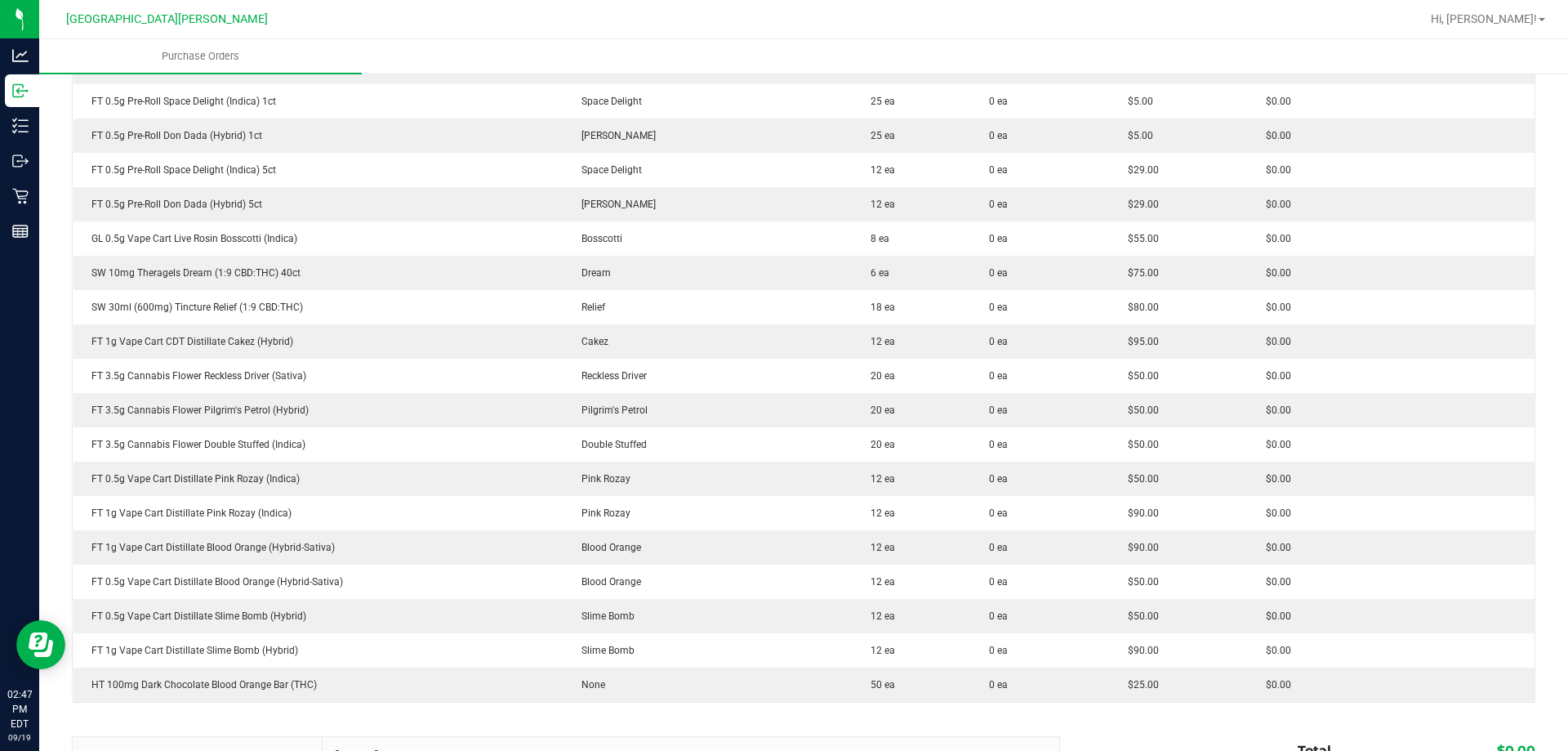
scroll to position [1634, 0]
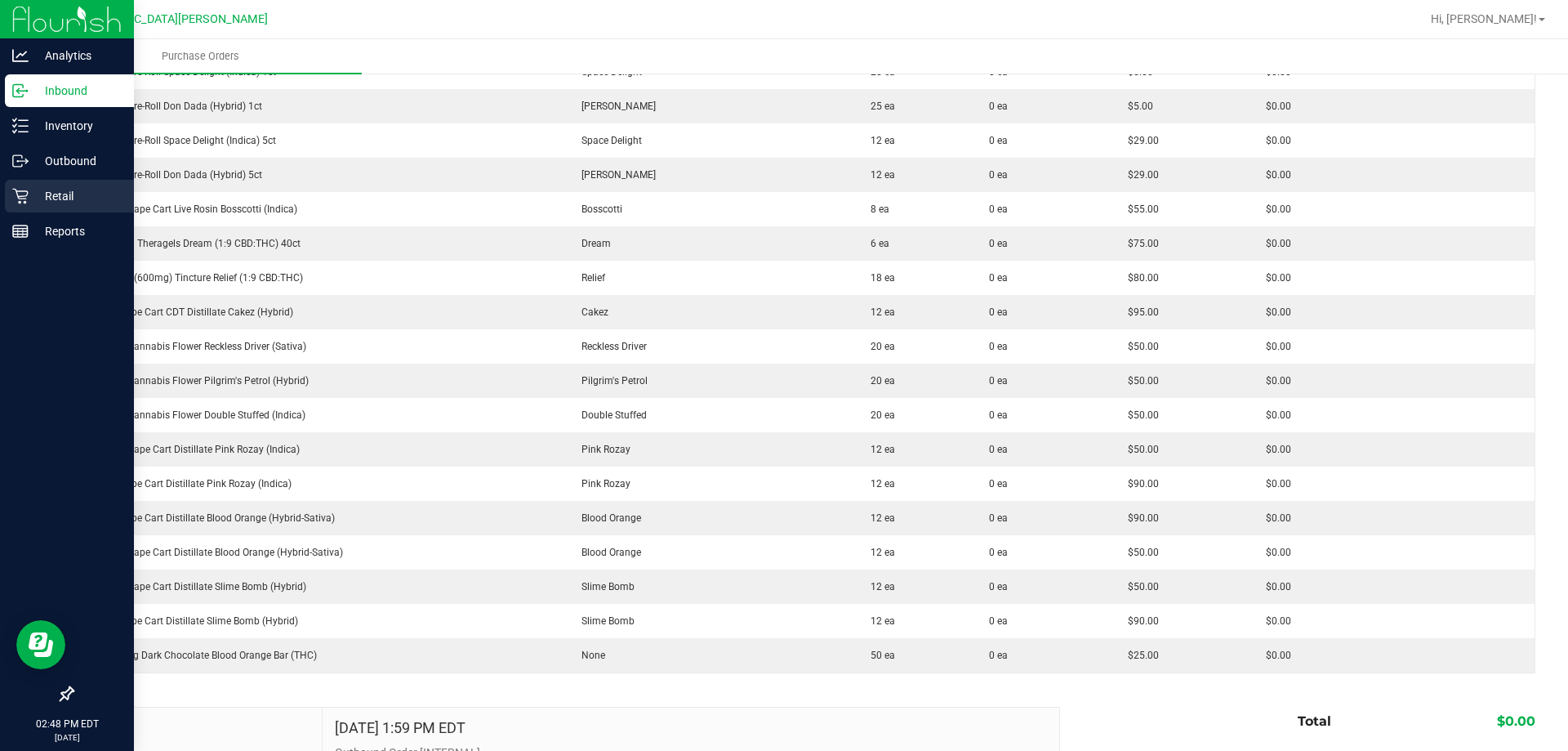
click at [47, 190] on p "Retail" at bounding box center [77, 196] width 98 height 20
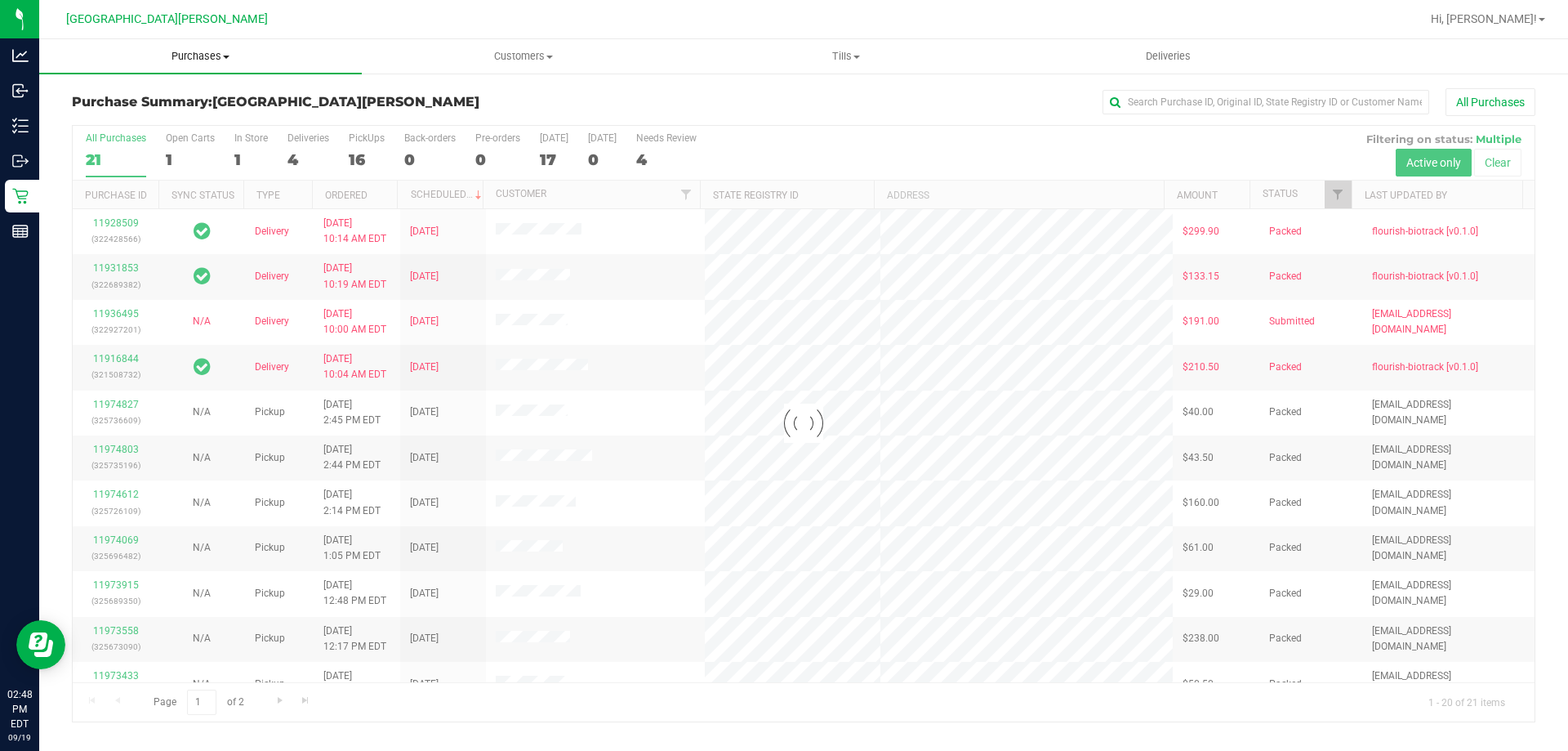
click at [180, 68] on uib-tab-heading "Purchases Summary of purchases Fulfillment All purchases" at bounding box center [200, 56] width 322 height 35
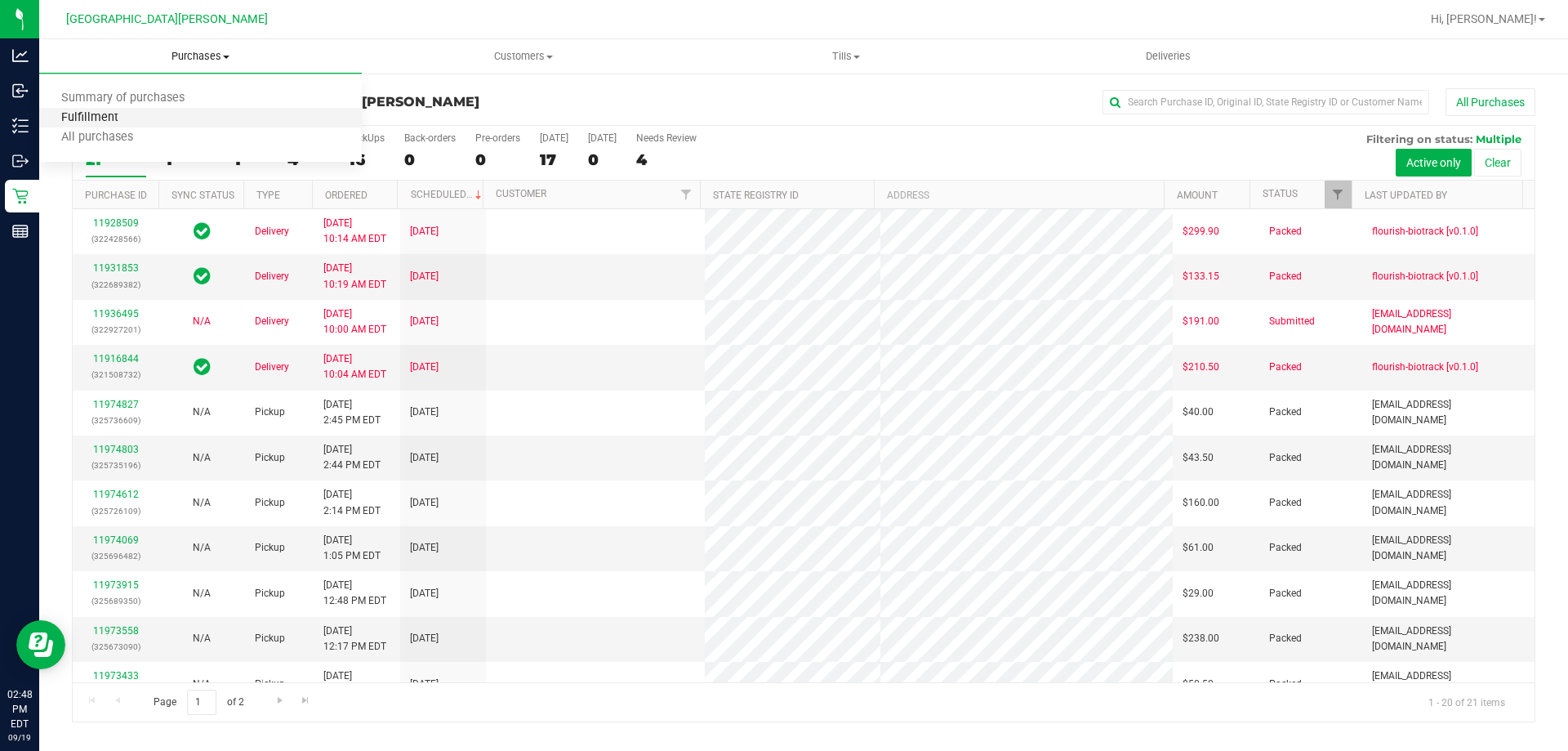
click at [133, 122] on span "Fulfillment" at bounding box center [90, 117] width 102 height 14
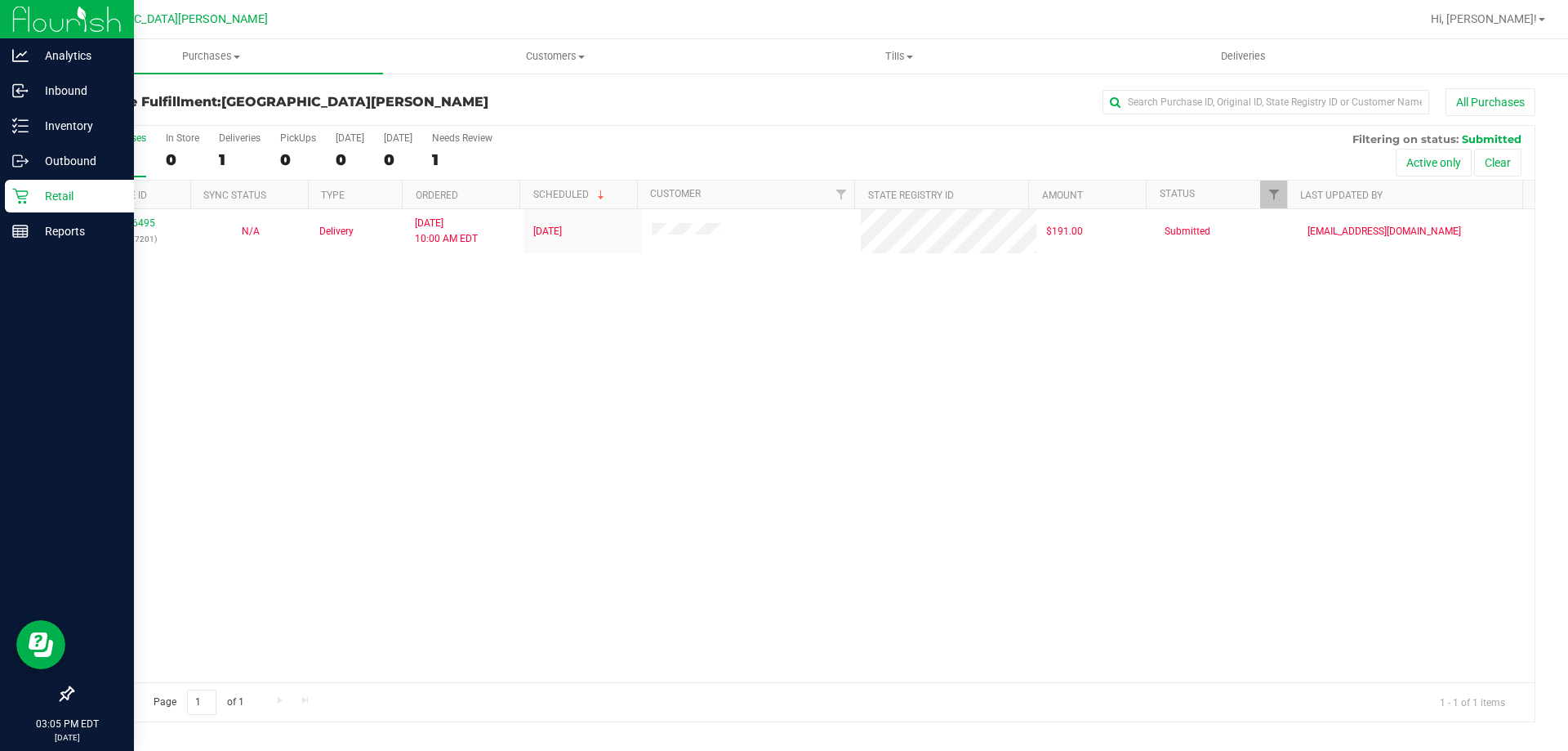
click at [20, 199] on icon at bounding box center [20, 196] width 16 height 16
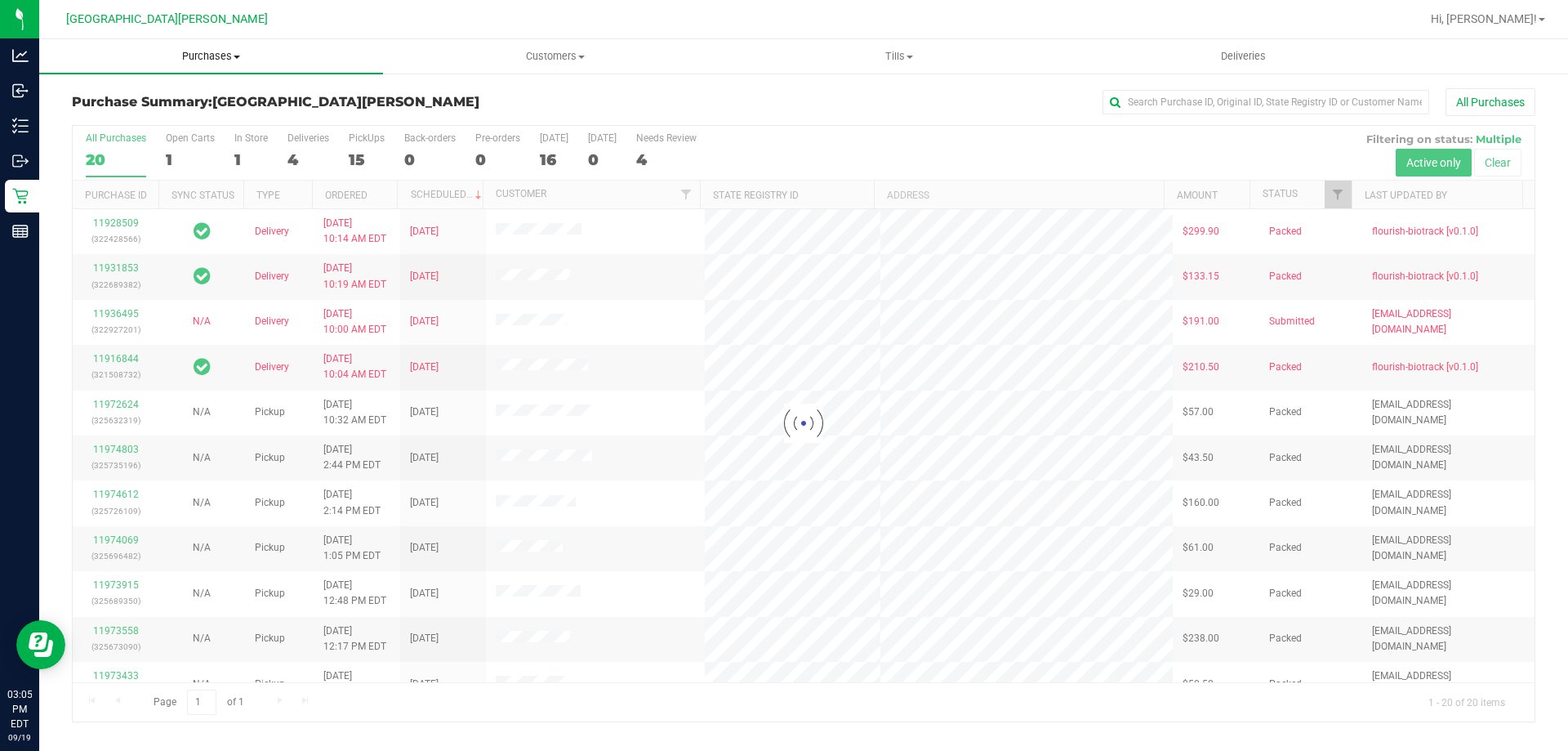
click at [210, 61] on span "Purchases" at bounding box center [211, 56] width 344 height 15
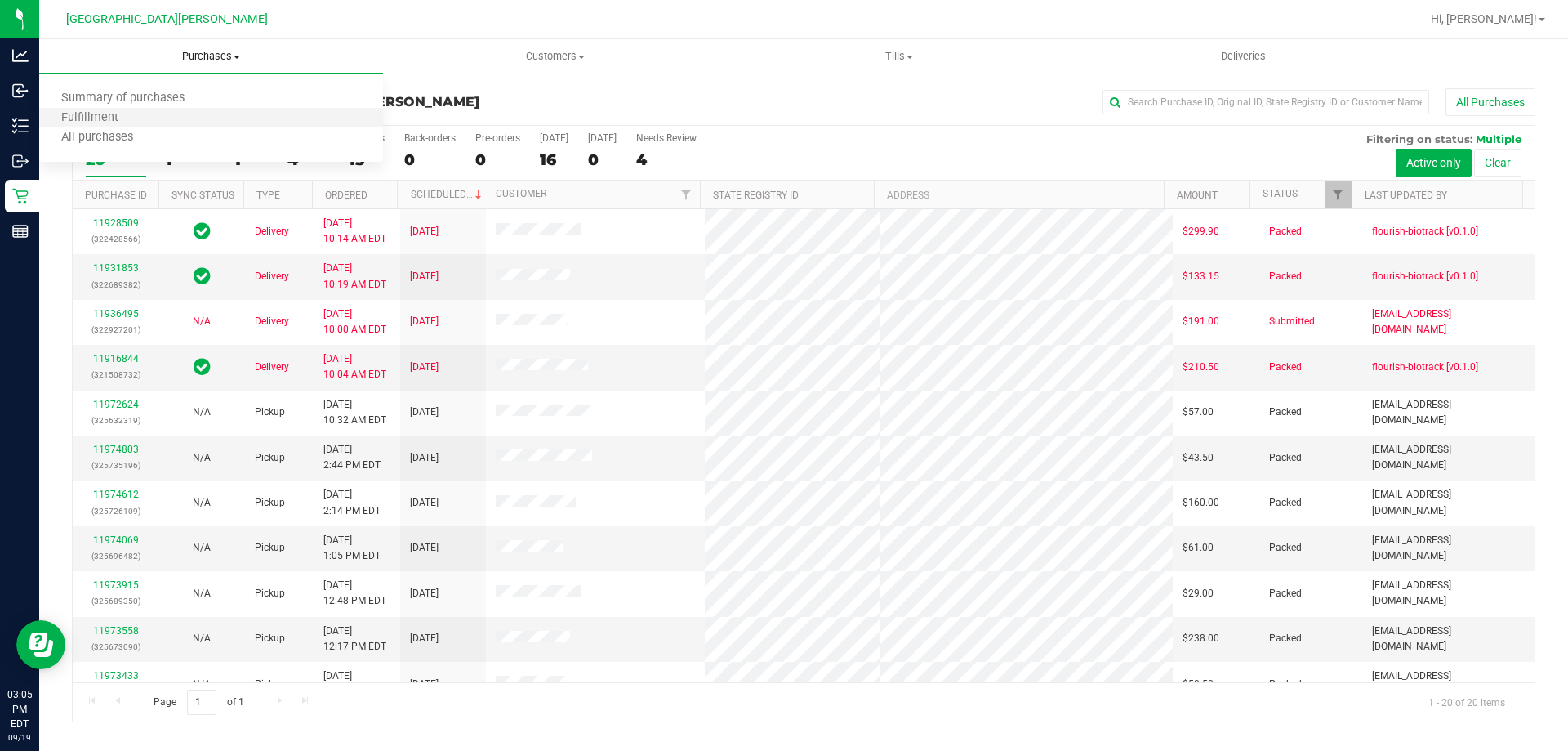
click at [158, 110] on li "Fulfillment" at bounding box center [211, 119] width 344 height 20
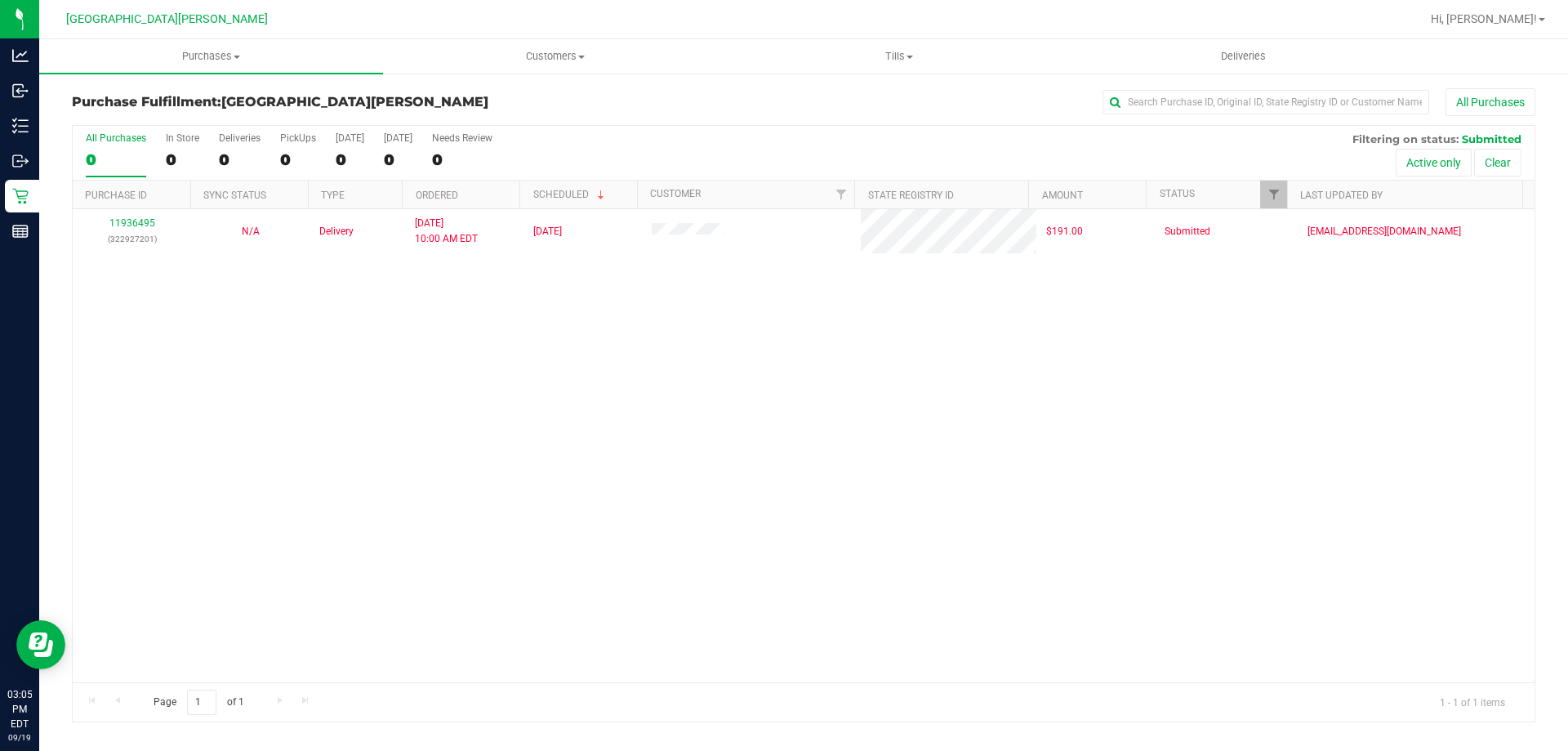
click at [256, 443] on div "11936495 (322927201) N/A Delivery [DATE] 10:00 AM EDT 9/26/2025 $191.00 Submitt…" at bounding box center [804, 445] width 1462 height 473
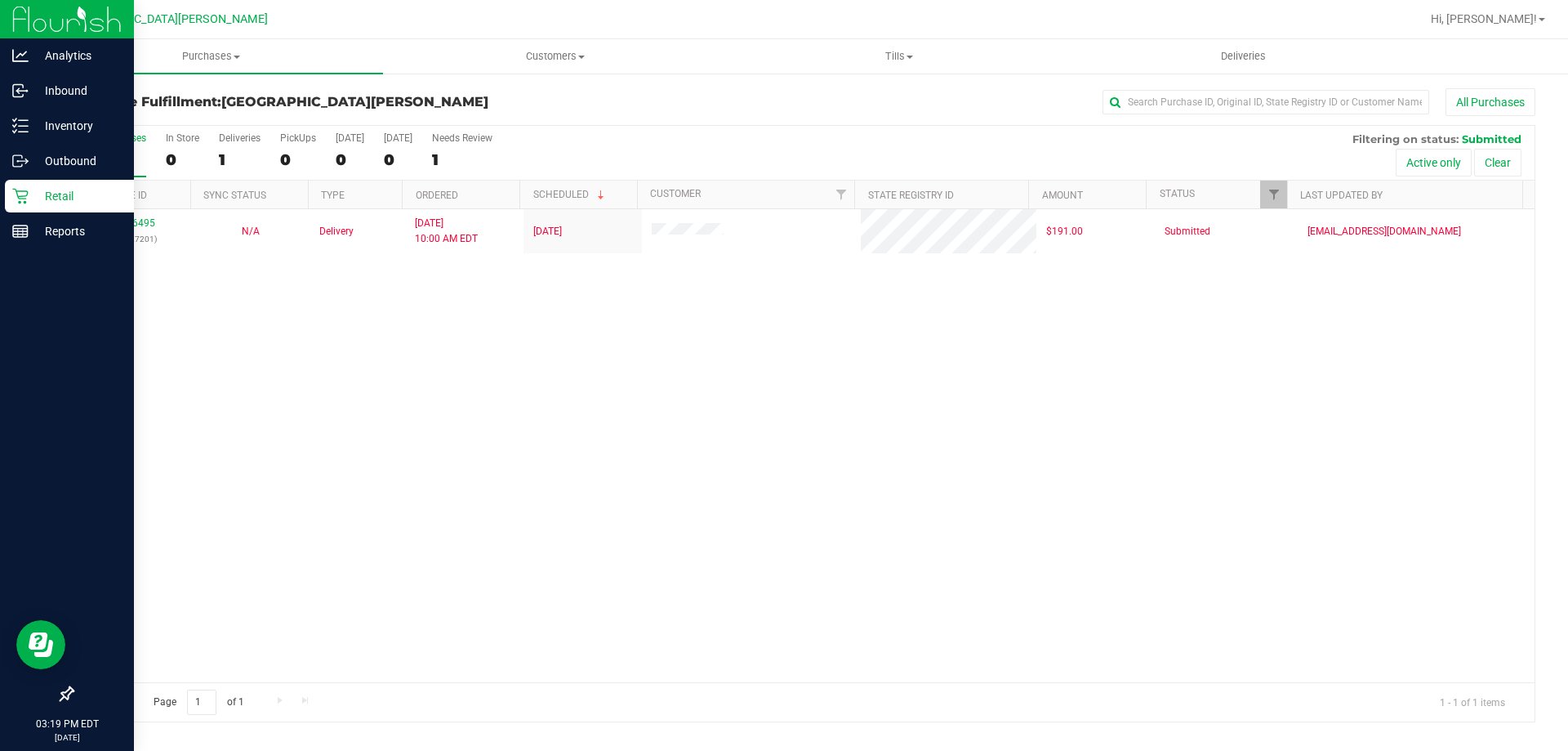
click at [57, 191] on p "Retail" at bounding box center [77, 196] width 98 height 20
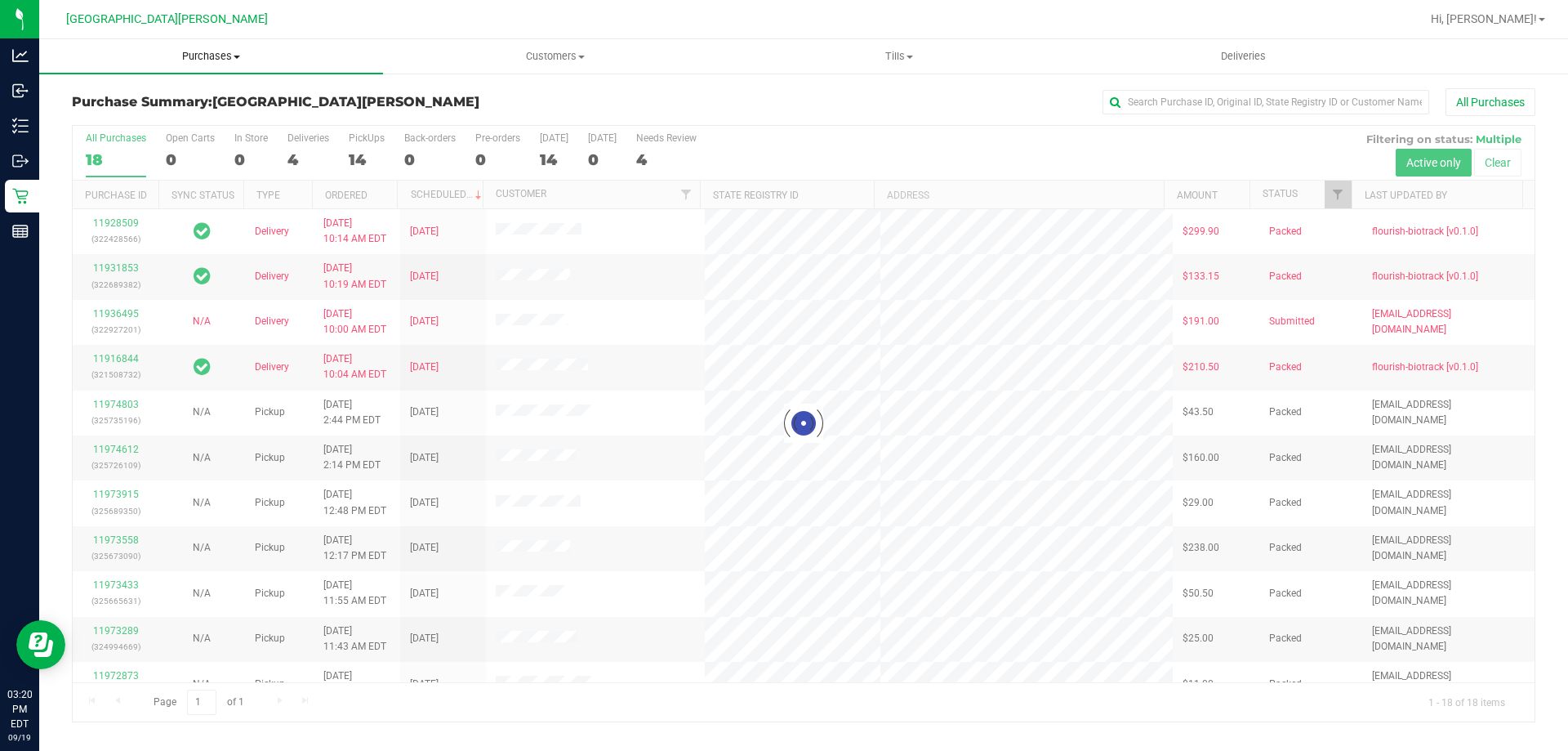
click at [203, 65] on uib-tab-heading "Purchases Summary of purchases Fulfillment All purchases" at bounding box center [211, 56] width 344 height 35
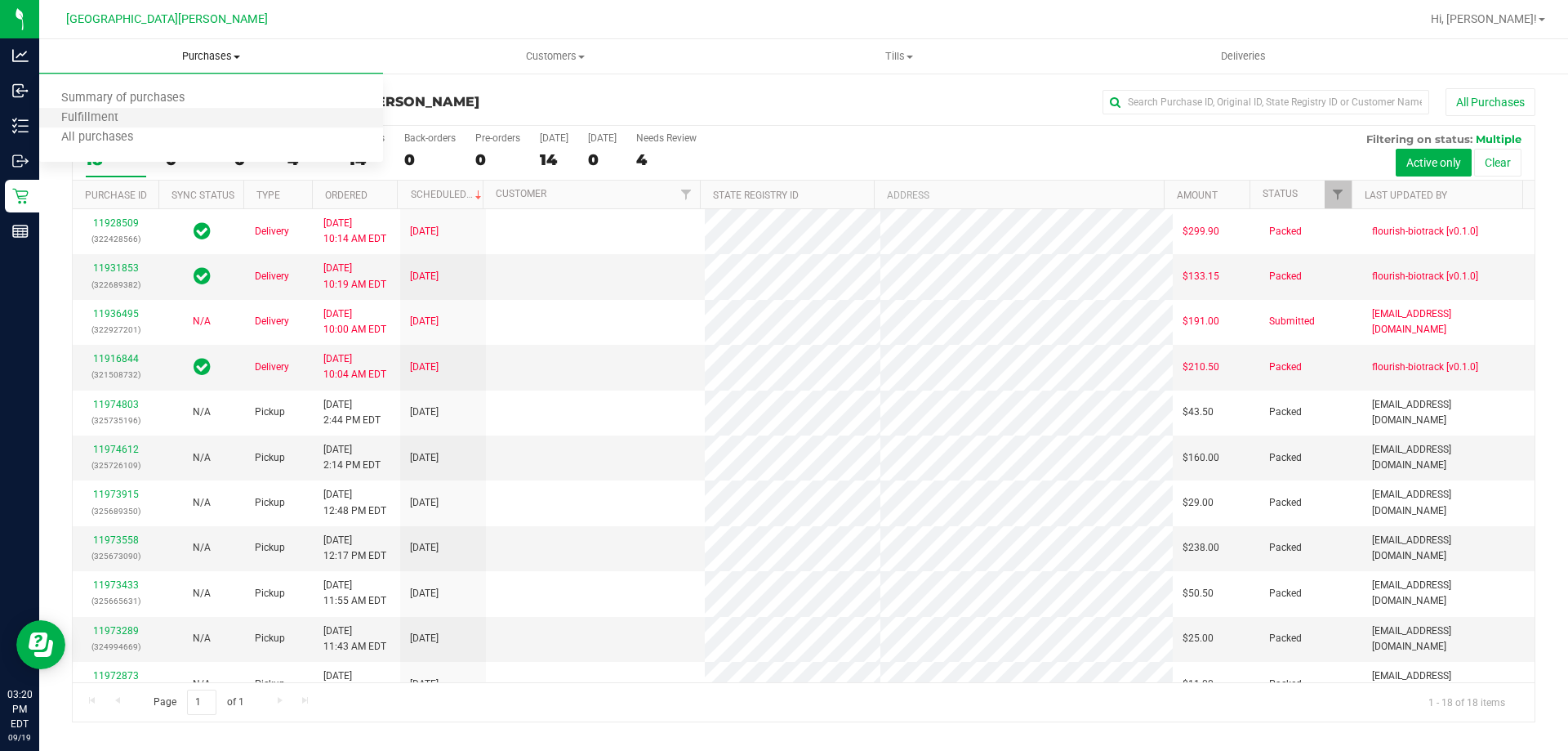
click at [152, 110] on li "Fulfillment" at bounding box center [211, 119] width 344 height 20
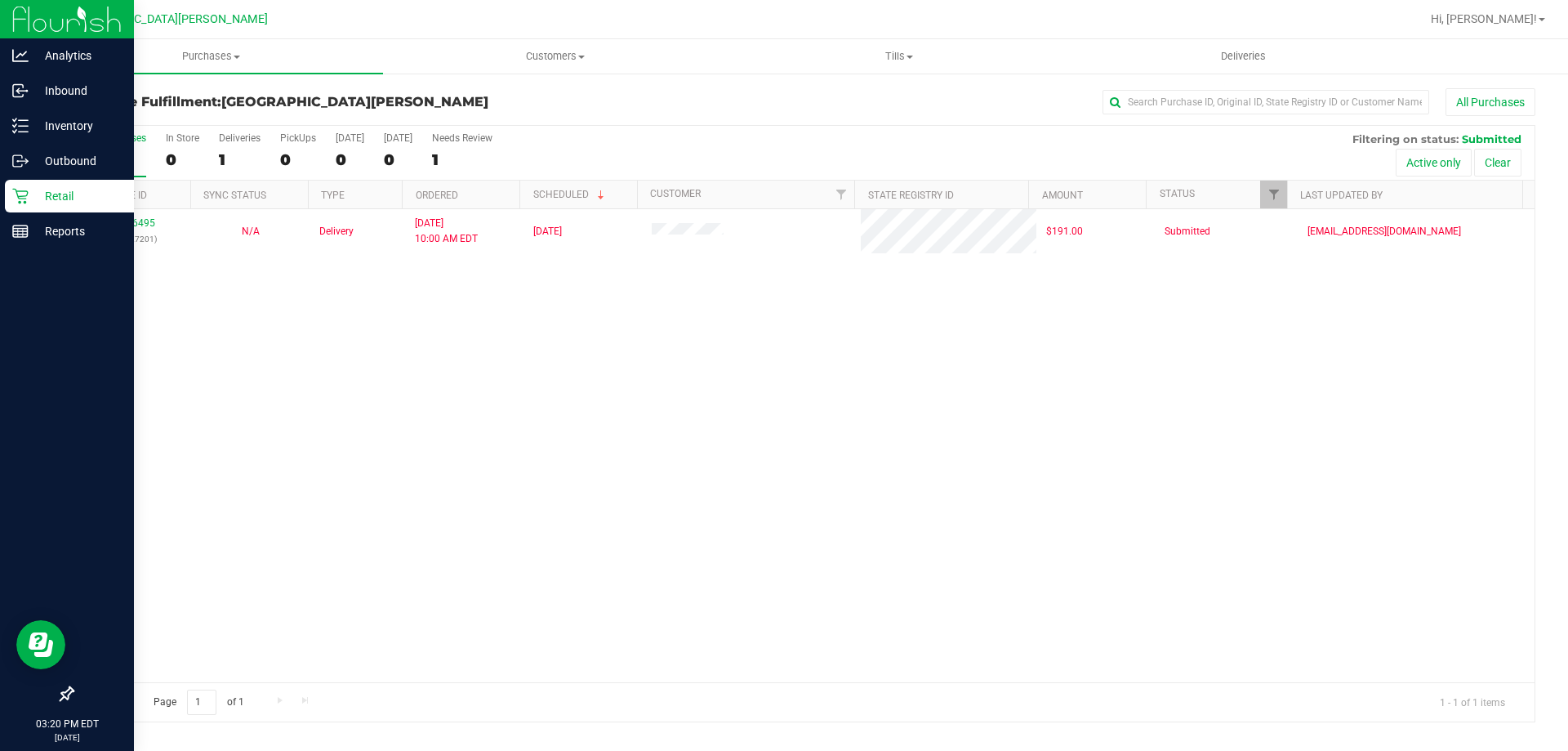
click at [38, 199] on p "Retail" at bounding box center [77, 196] width 98 height 20
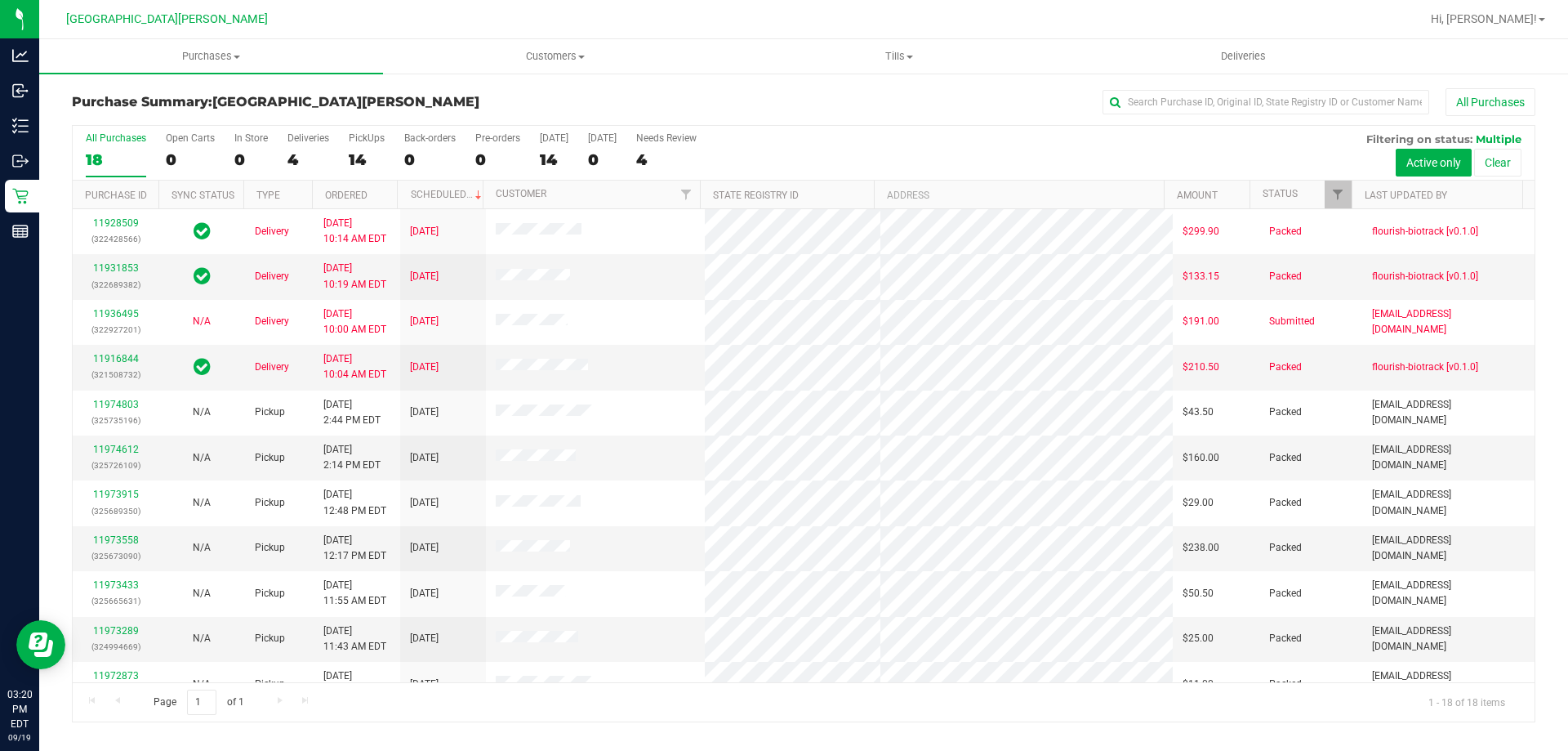
click at [343, 143] on div "All Purchases 18 Open Carts 0 In Store 0 Deliveries 4 PickUps 14 Back-orders 0 …" at bounding box center [804, 153] width 1462 height 54
click at [357, 143] on div "PickUps" at bounding box center [367, 138] width 36 height 12
click at [0, 0] on input "PickUps 14" at bounding box center [0, 0] width 0 height 0
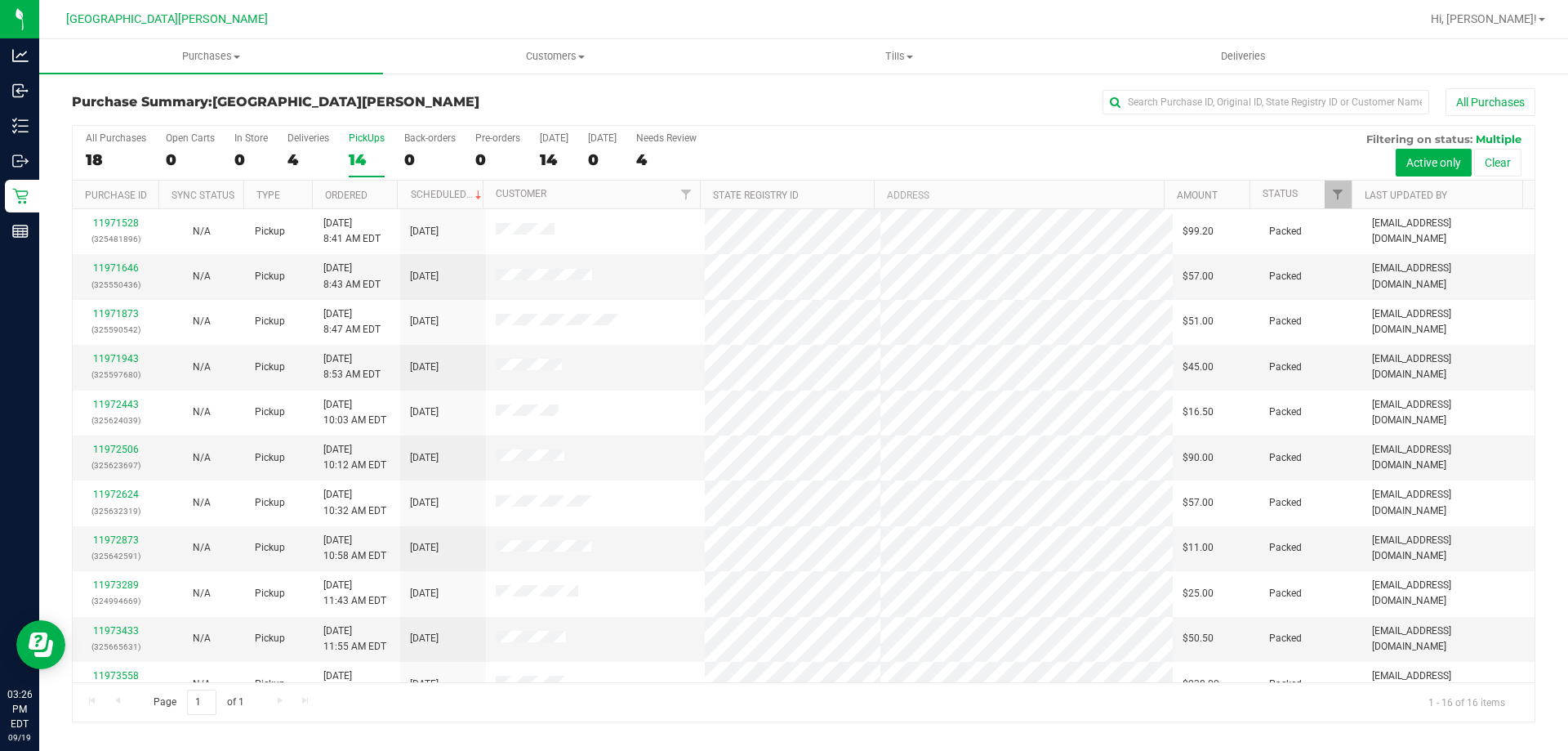
click at [352, 150] on div "14" at bounding box center [367, 159] width 36 height 19
click at [0, 0] on input "PickUps 14" at bounding box center [0, 0] width 0 height 0
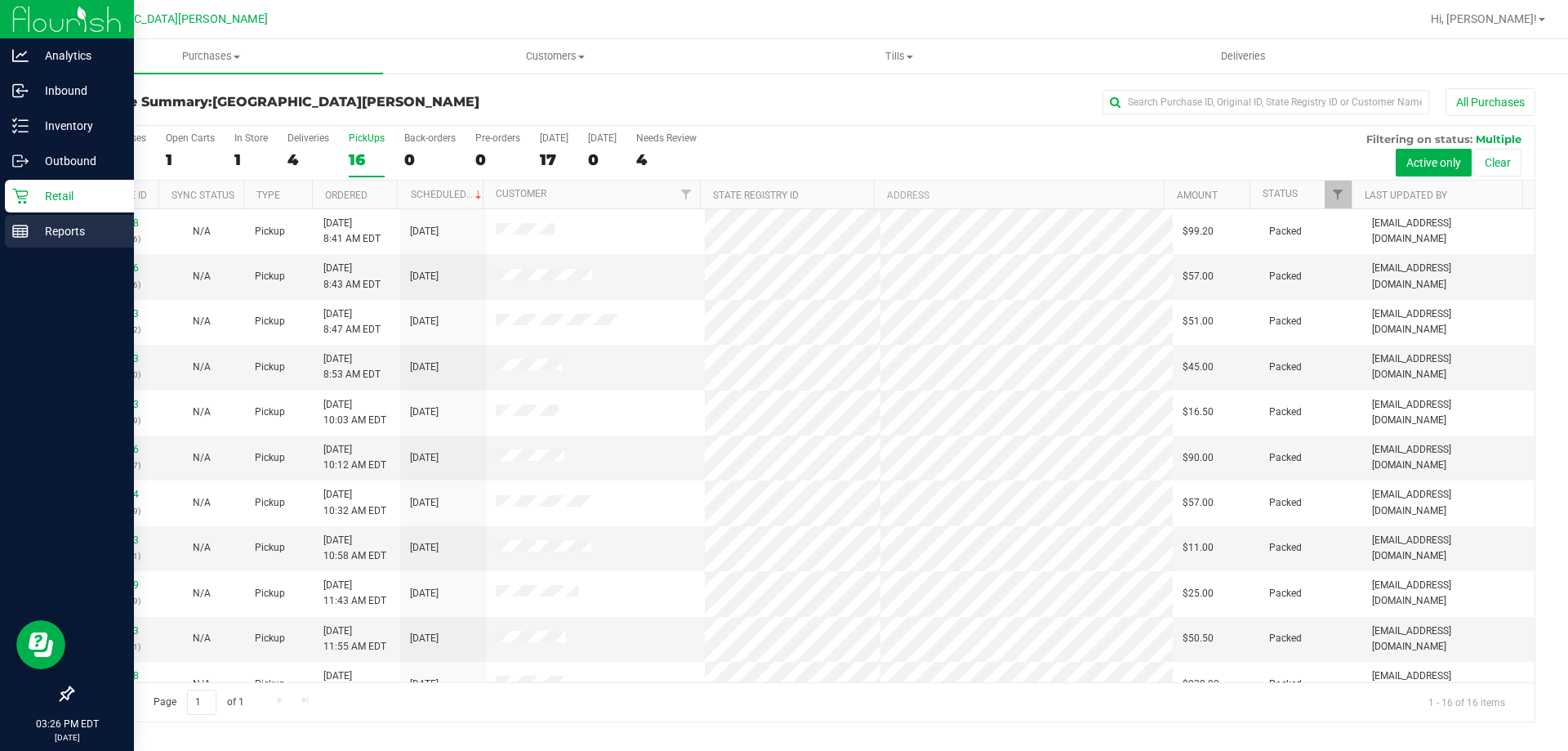
click at [23, 223] on icon at bounding box center [20, 232] width 16 height 16
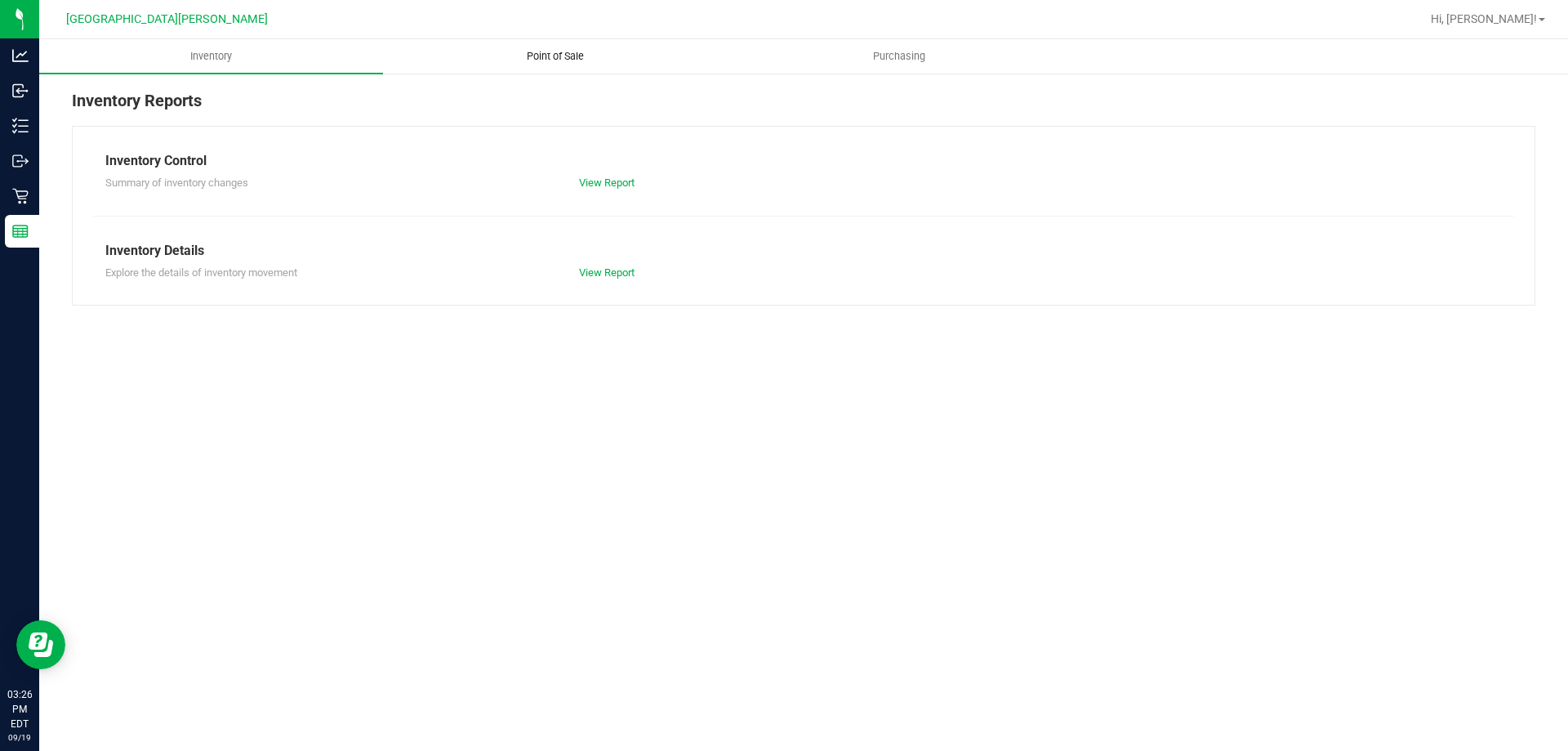
click at [568, 56] on span "Point of Sale" at bounding box center [556, 56] width 102 height 15
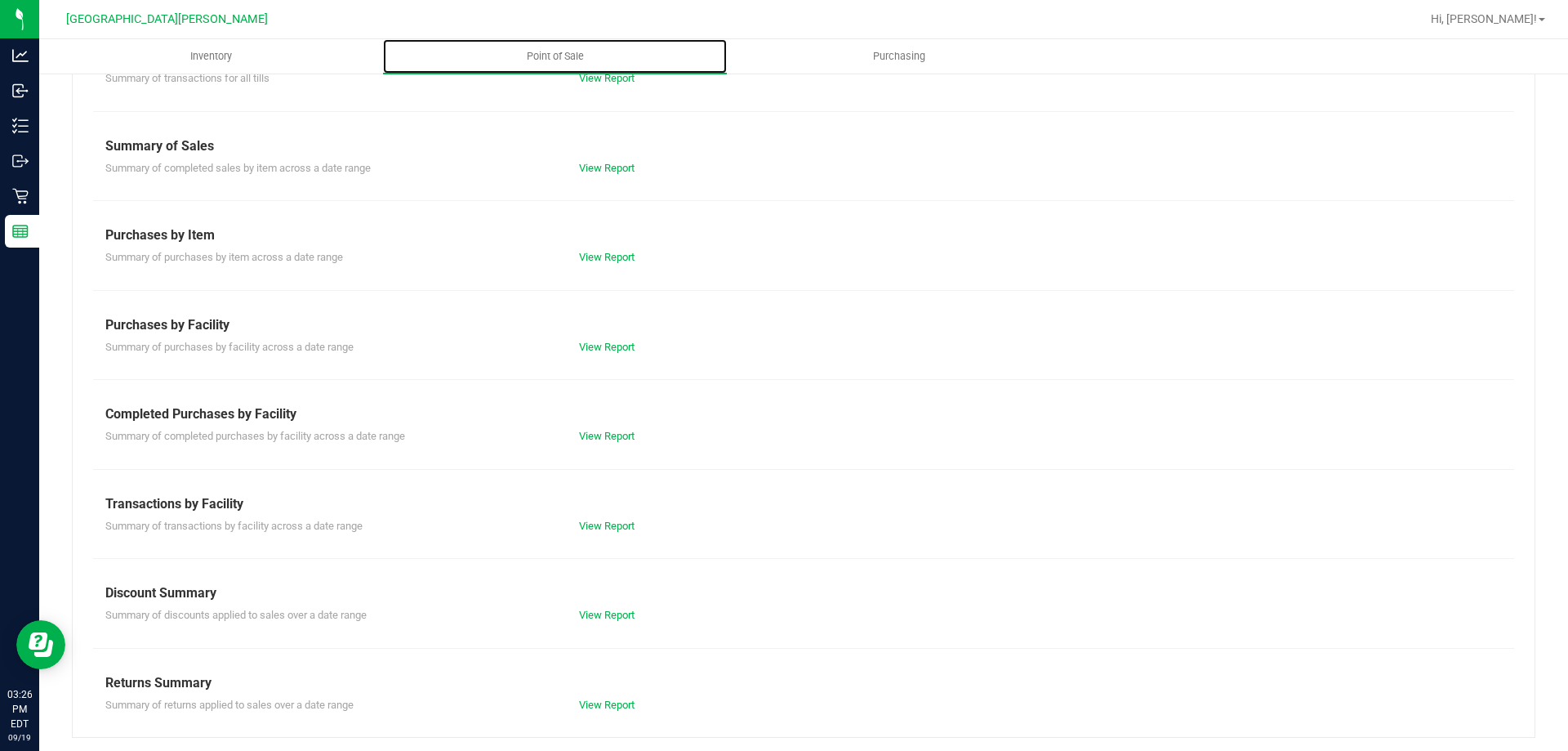
scroll to position [108, 0]
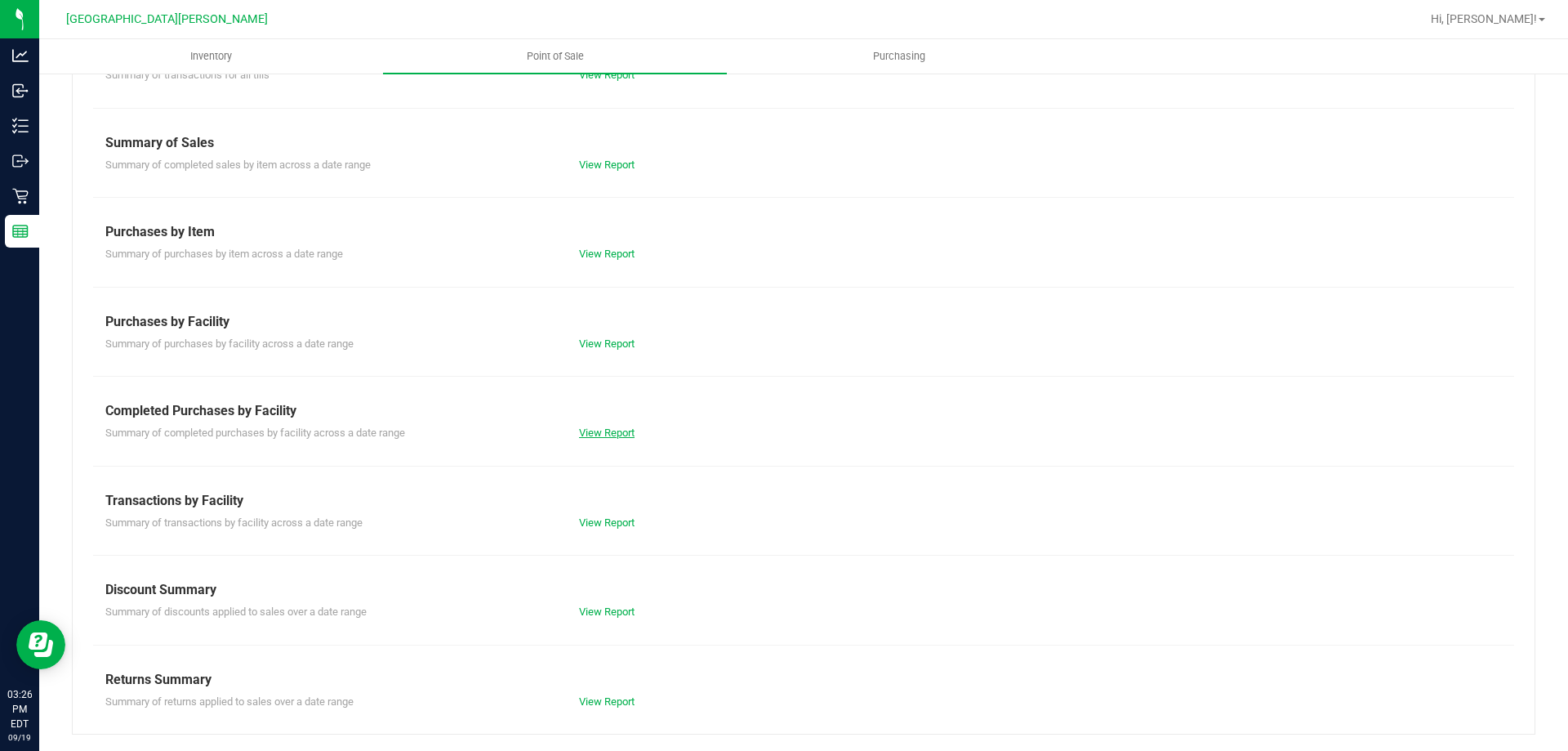
click at [582, 434] on link "View Report" at bounding box center [606, 431] width 55 height 12
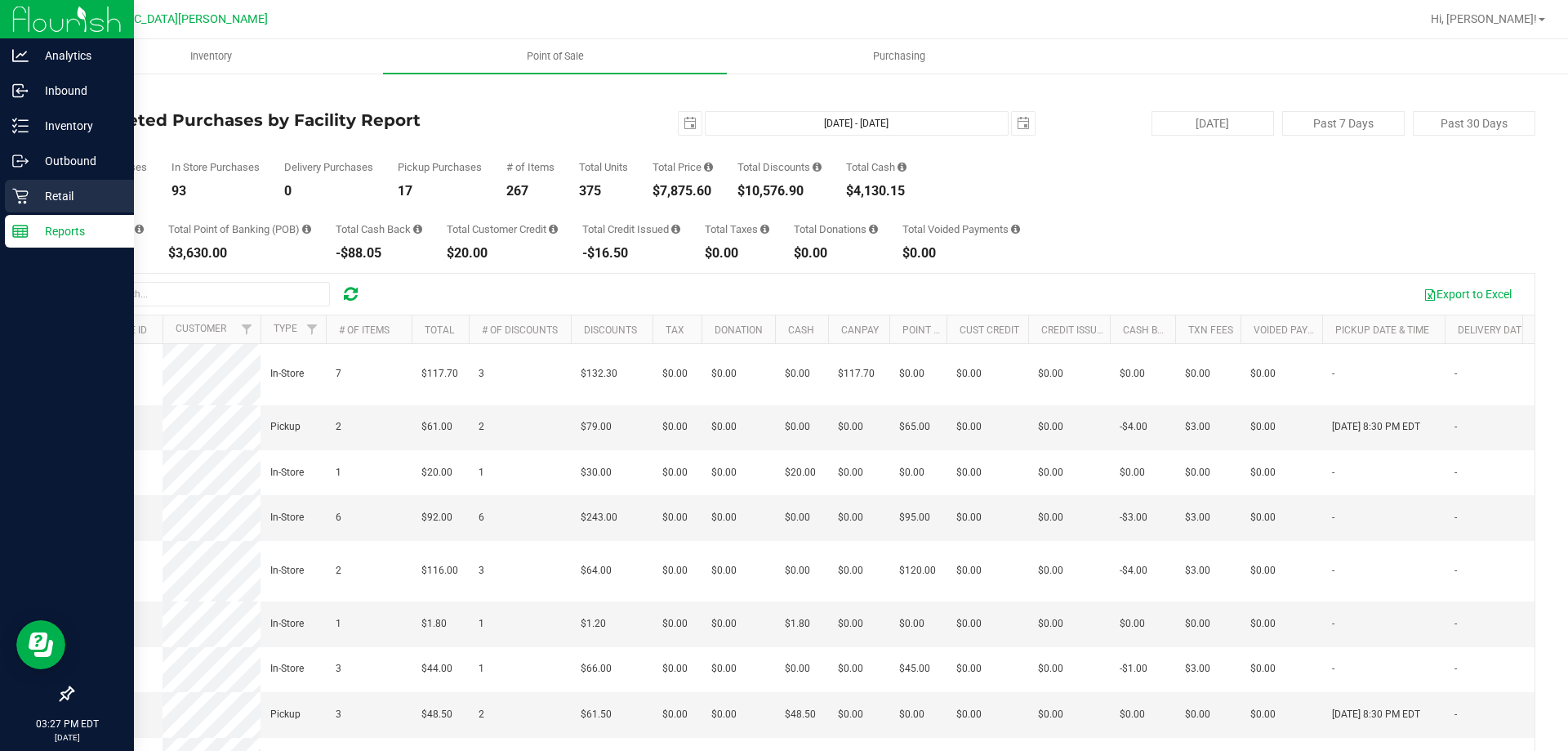
click at [28, 203] on icon at bounding box center [20, 196] width 16 height 16
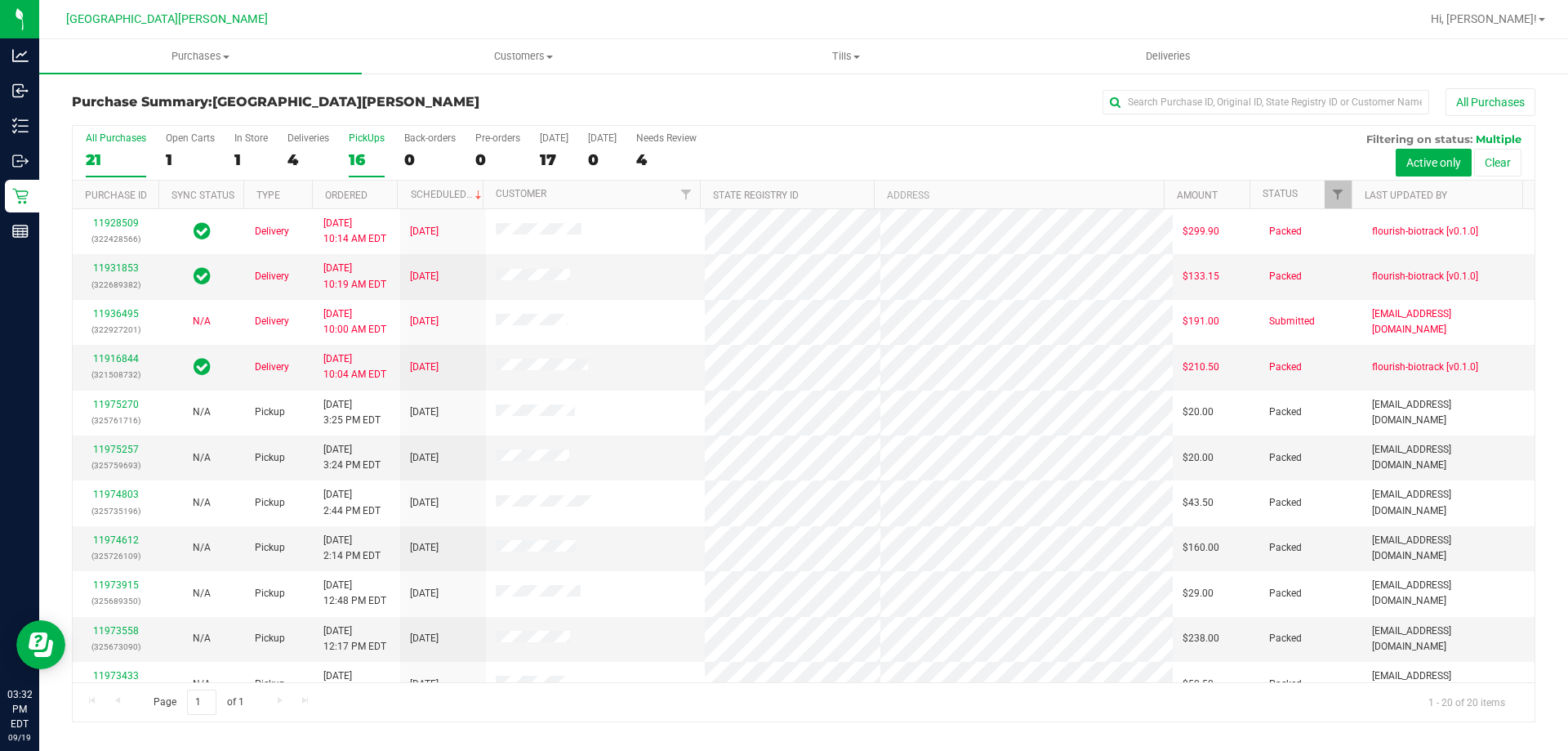
click at [354, 135] on div "PickUps" at bounding box center [367, 138] width 36 height 12
click at [0, 0] on input "PickUps 16" at bounding box center [0, 0] width 0 height 0
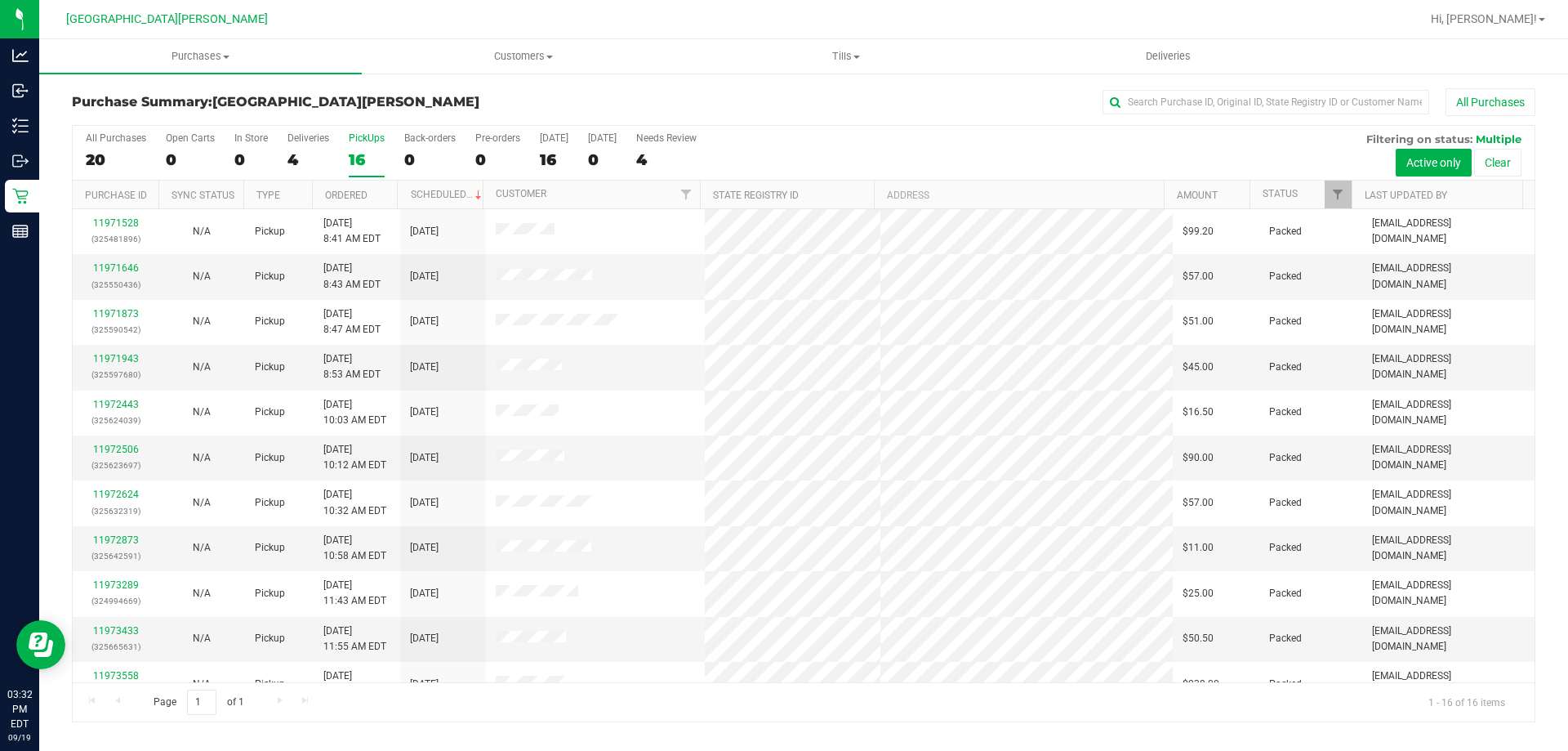
click at [374, 151] on div "16" at bounding box center [367, 159] width 36 height 19
click at [0, 0] on input "PickUps 16" at bounding box center [0, 0] width 0 height 0
click at [205, 55] on span "Purchases" at bounding box center [200, 56] width 322 height 15
click at [110, 114] on span "Fulfillment" at bounding box center [90, 117] width 102 height 14
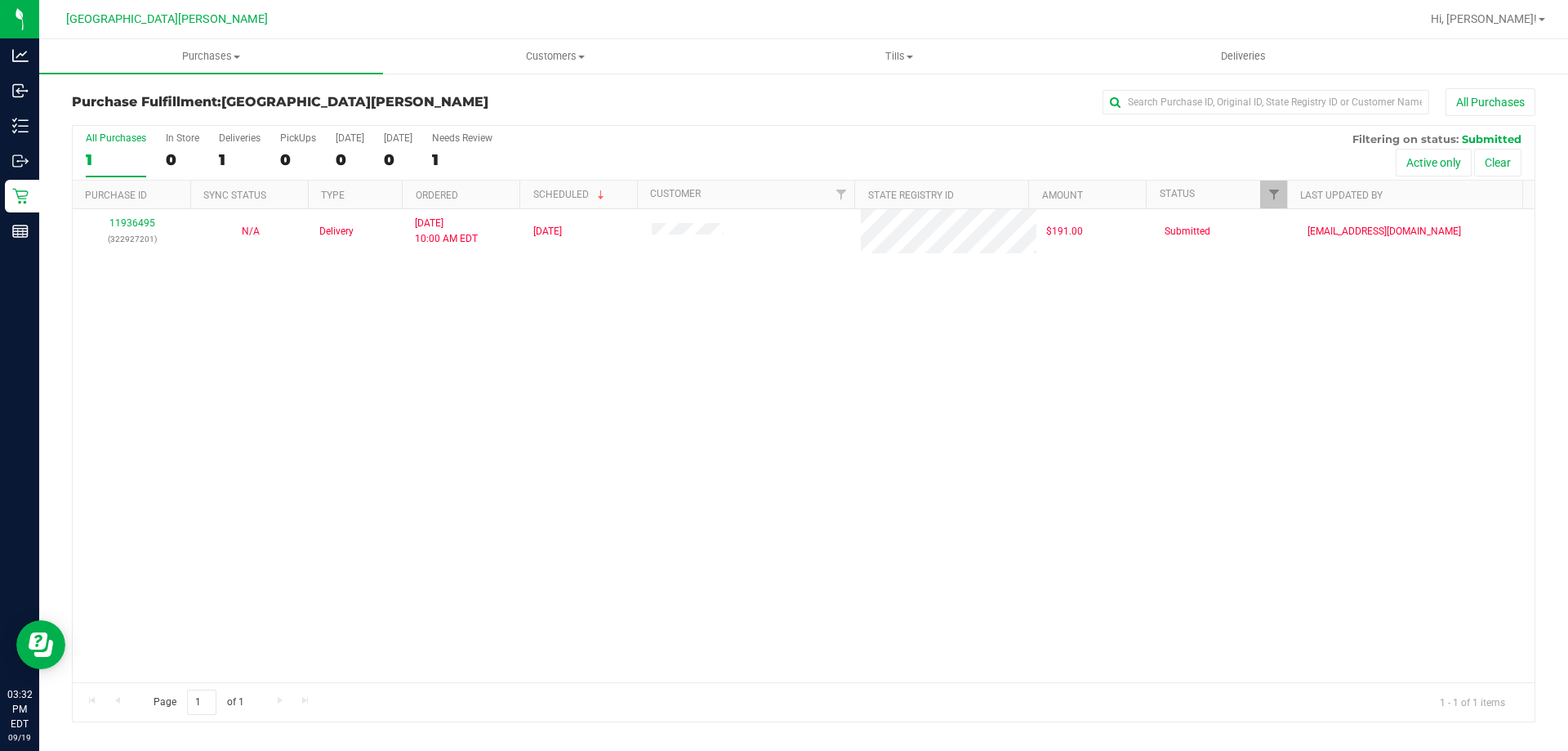
click at [232, 495] on div "11936495 (322927201) N/A Delivery [DATE] 10:00 AM EDT 9/26/2025 $191.00 Submitt…" at bounding box center [804, 445] width 1462 height 473
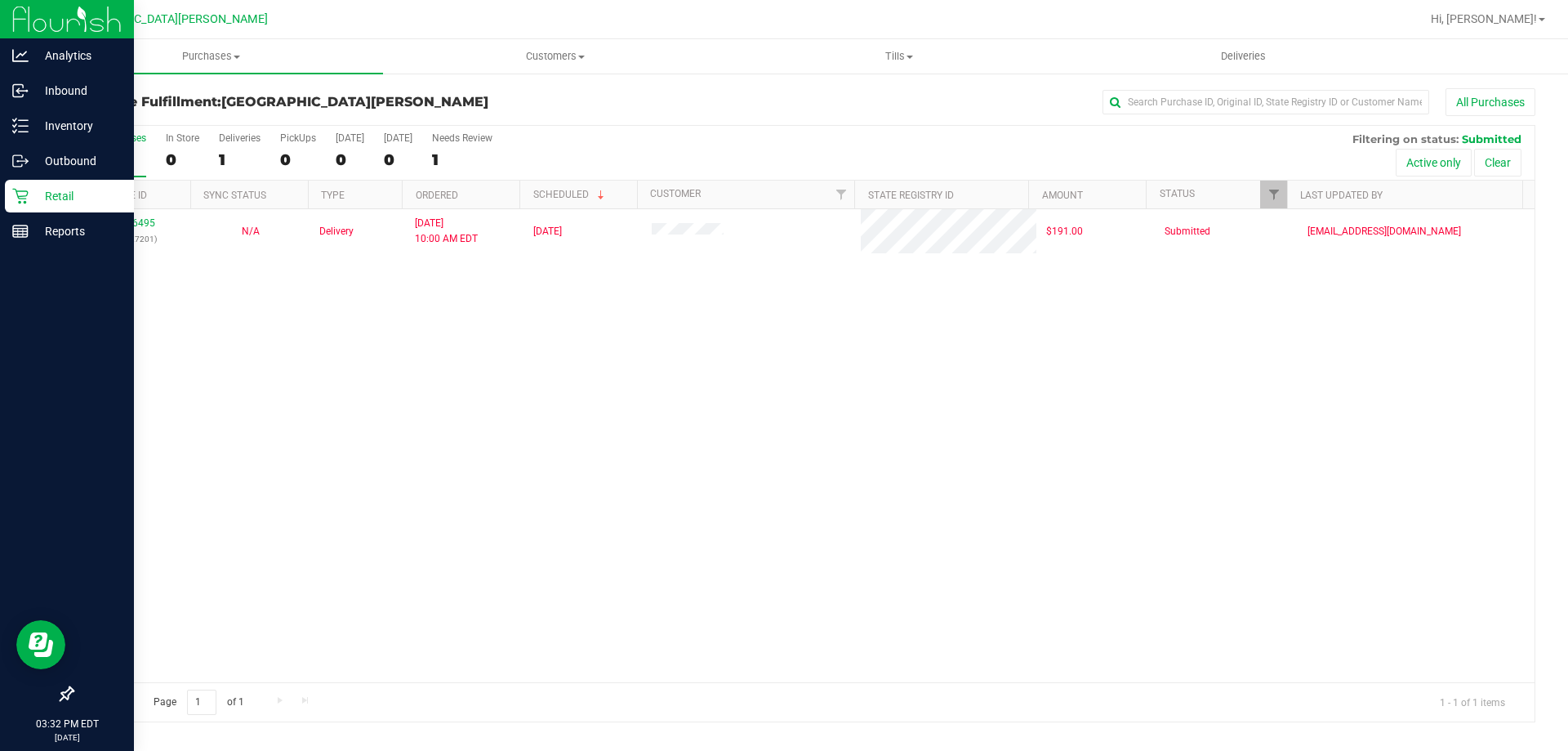
click at [21, 193] on icon at bounding box center [20, 196] width 16 height 16
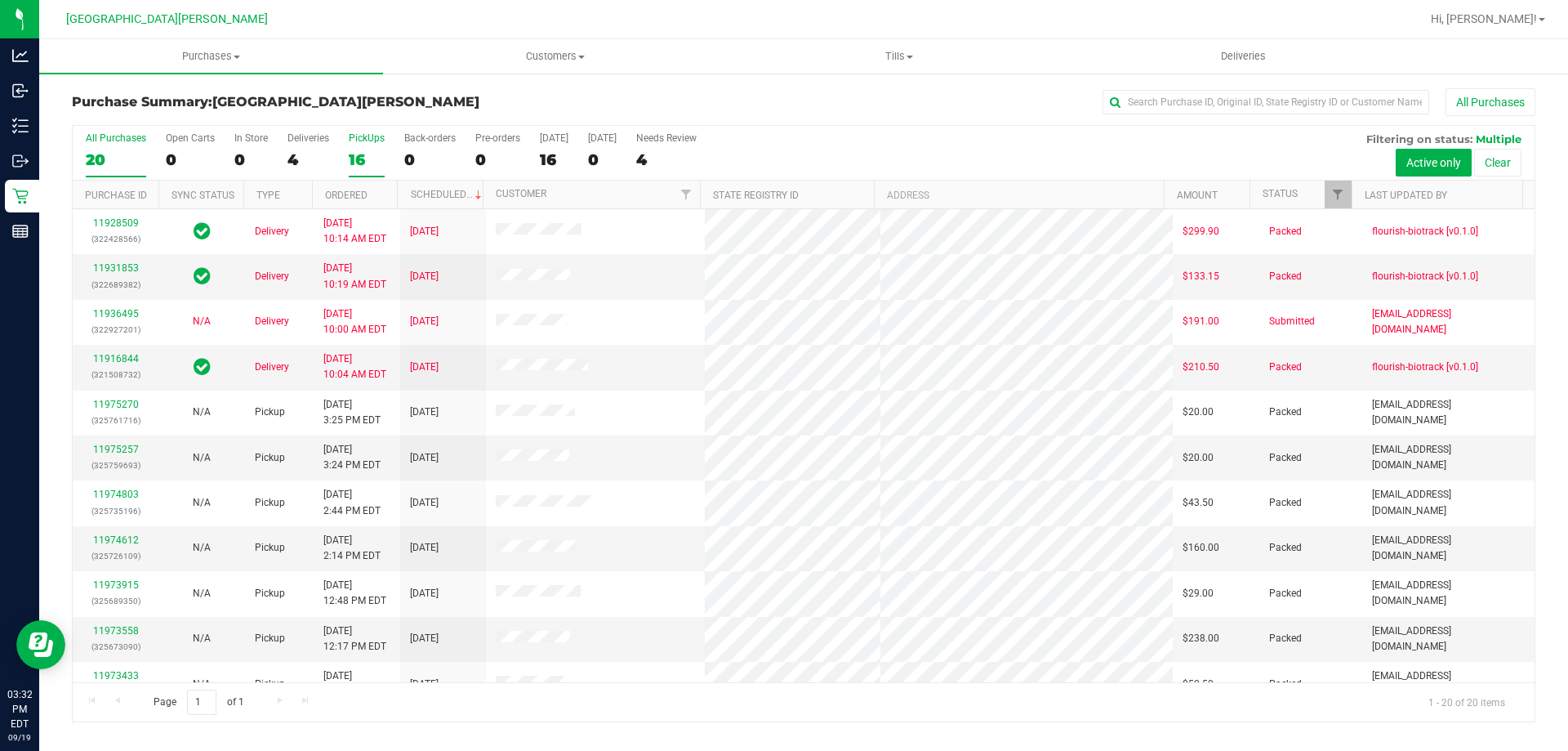
click at [361, 133] on div "PickUps" at bounding box center [367, 138] width 36 height 12
click at [0, 0] on input "PickUps 16" at bounding box center [0, 0] width 0 height 0
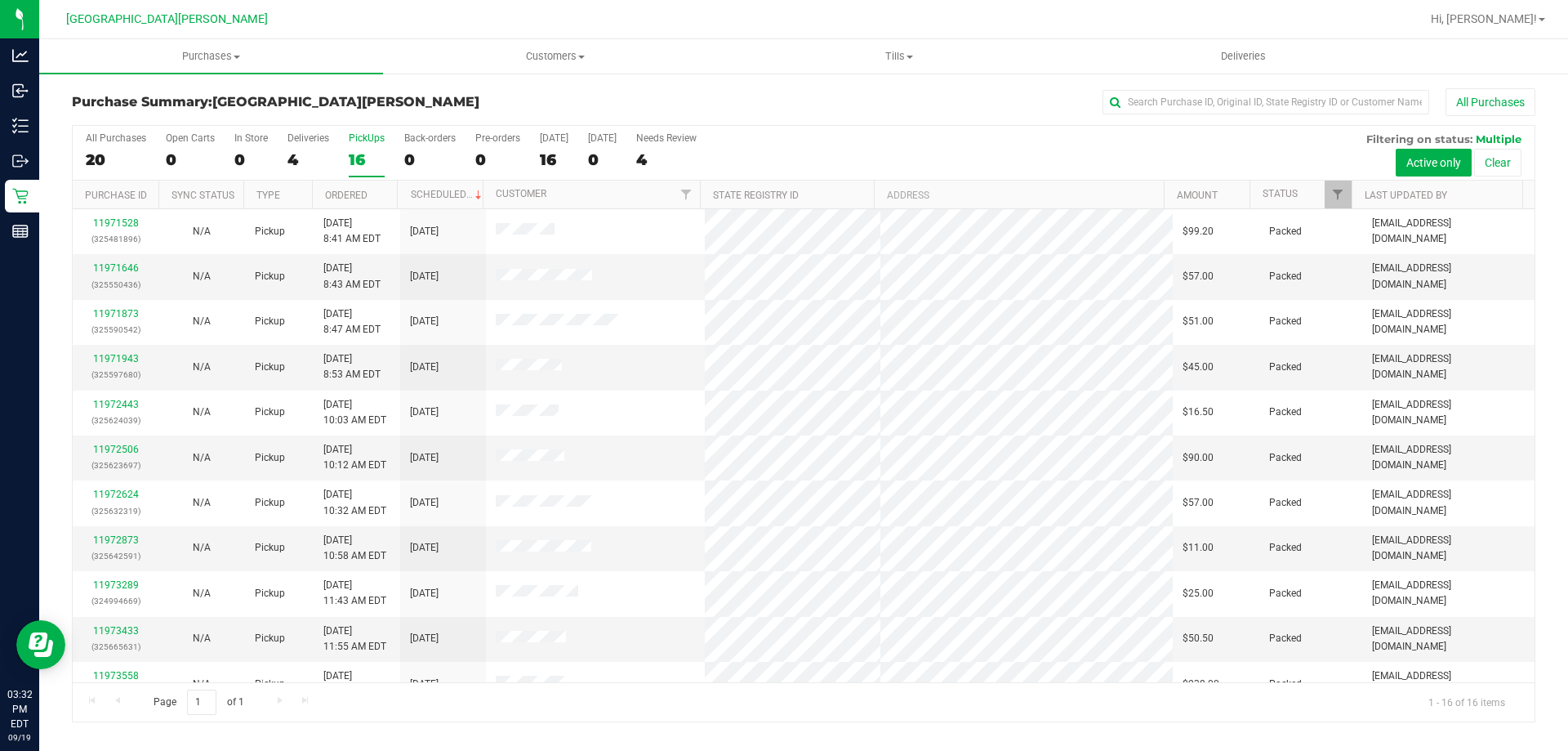
click at [361, 133] on div "PickUps" at bounding box center [367, 138] width 36 height 12
click at [0, 0] on input "PickUps 16" at bounding box center [0, 0] width 0 height 0
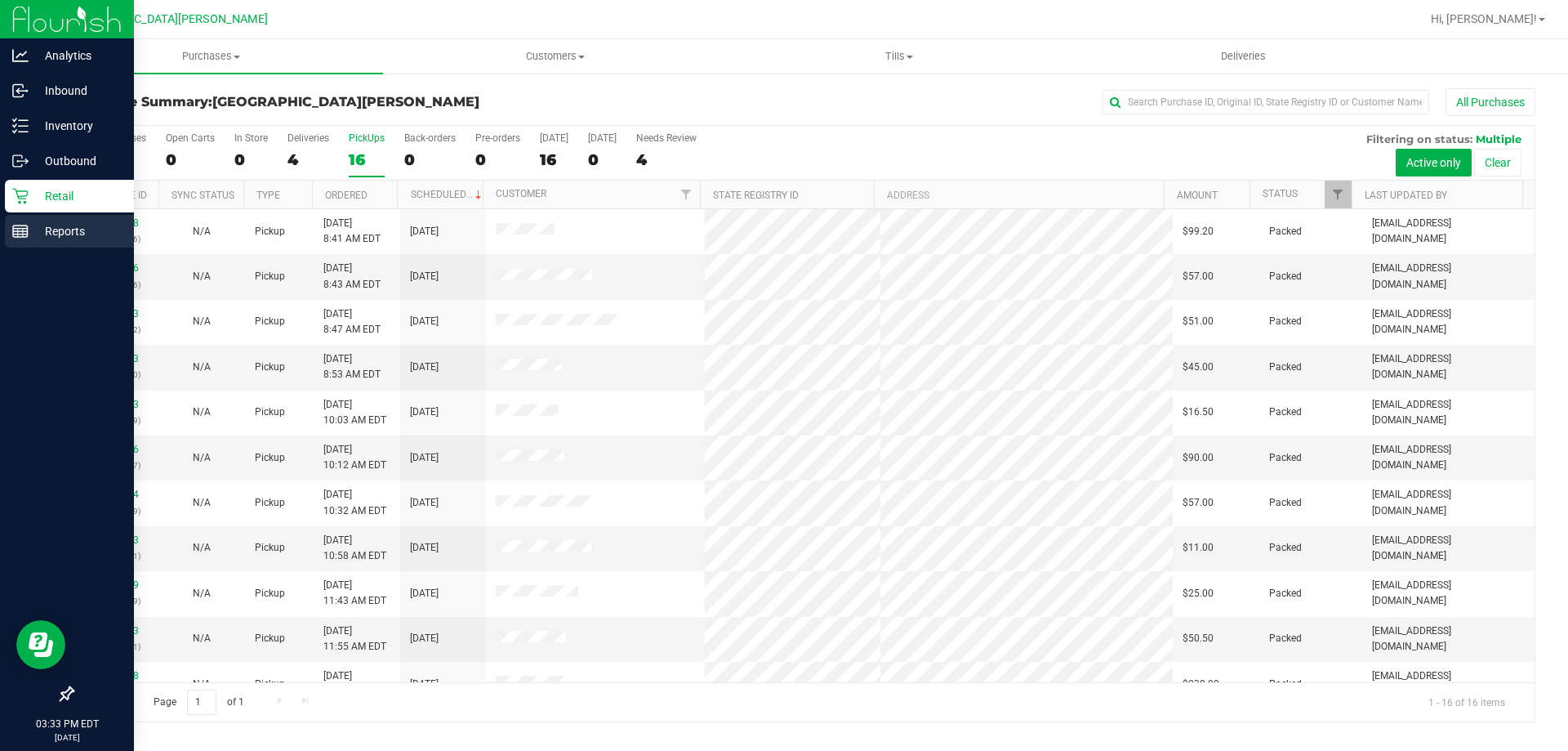
click at [35, 232] on p "Reports" at bounding box center [77, 232] width 98 height 20
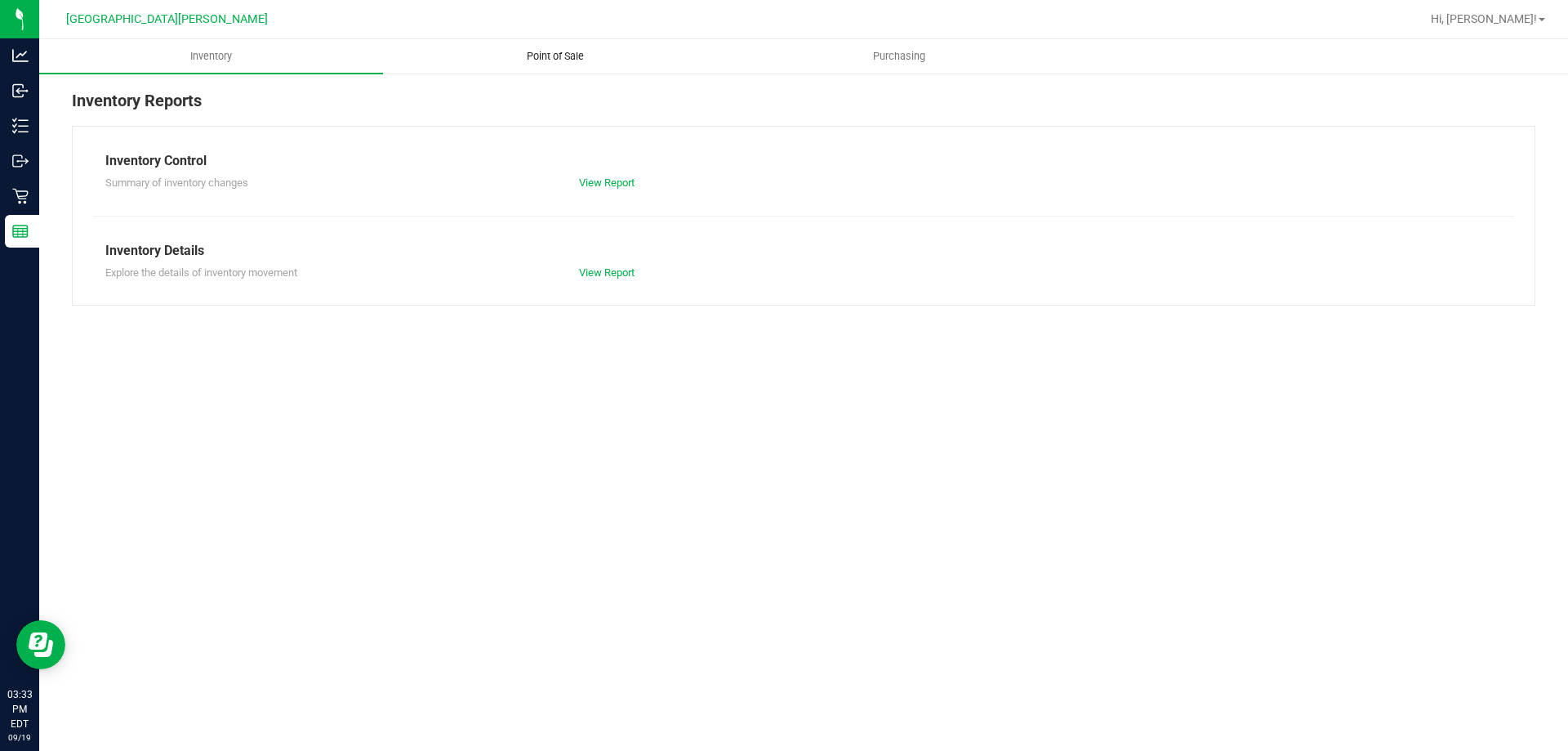
click at [567, 55] on span "Point of Sale" at bounding box center [556, 56] width 102 height 15
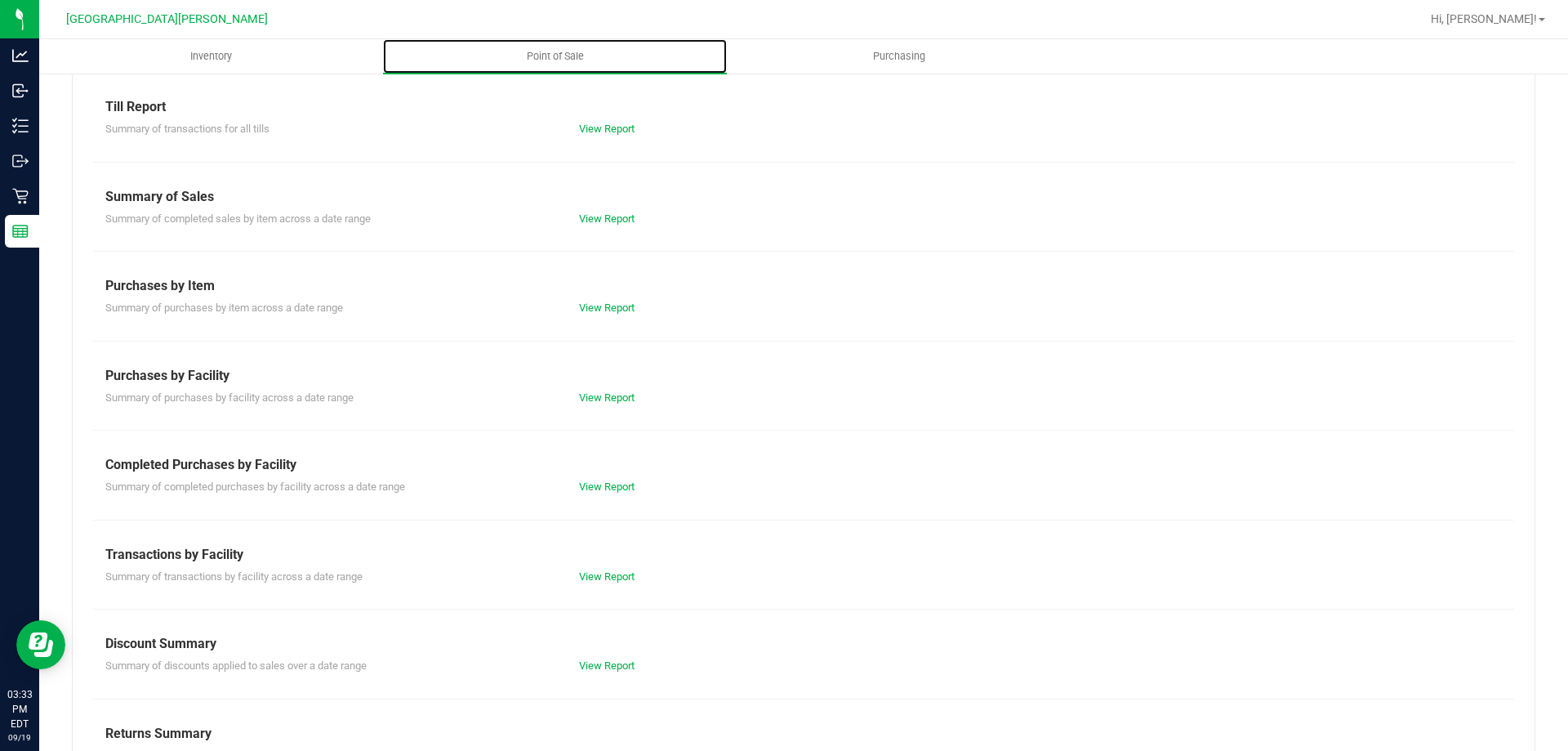
scroll to position [108, 0]
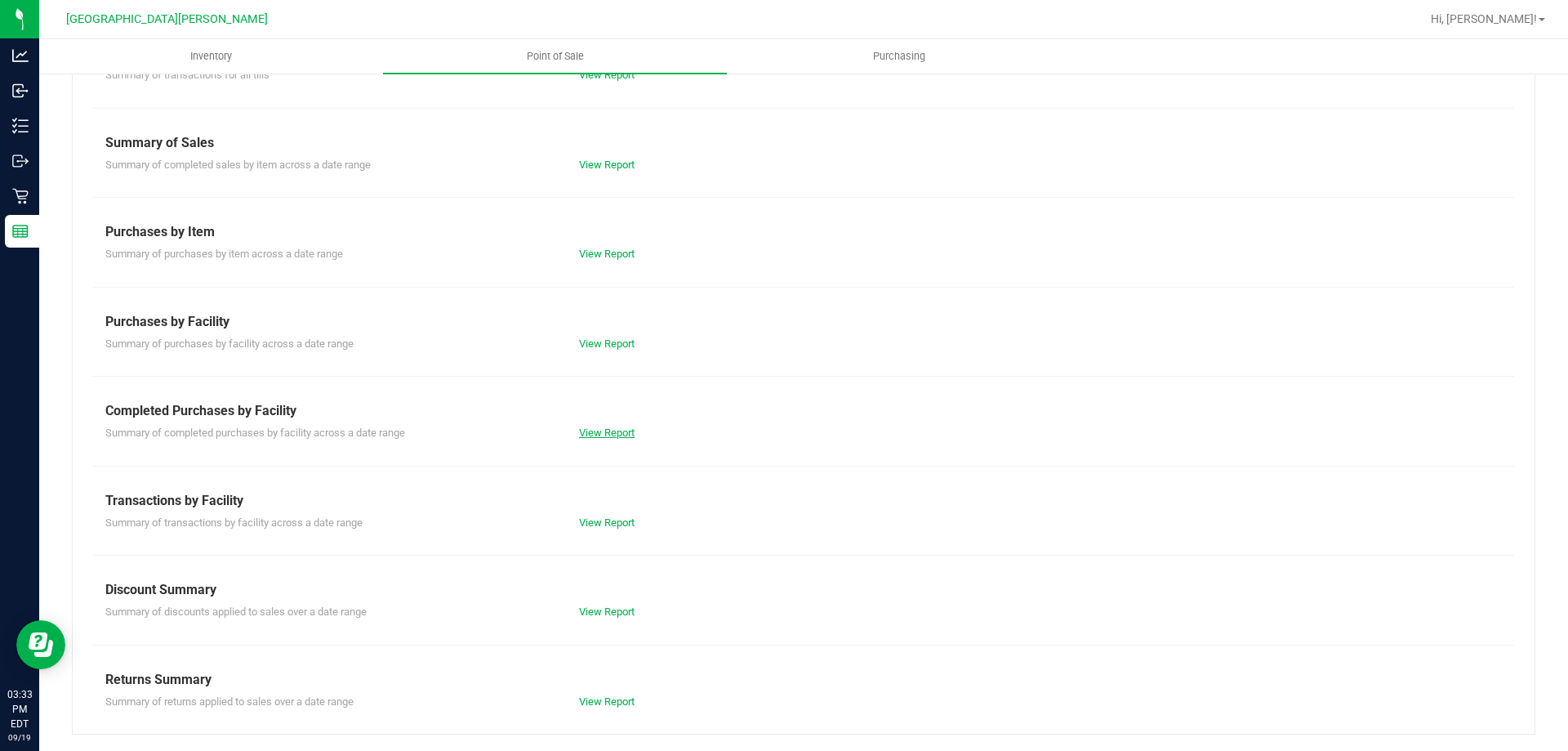
click at [606, 426] on link "View Report" at bounding box center [606, 431] width 55 height 12
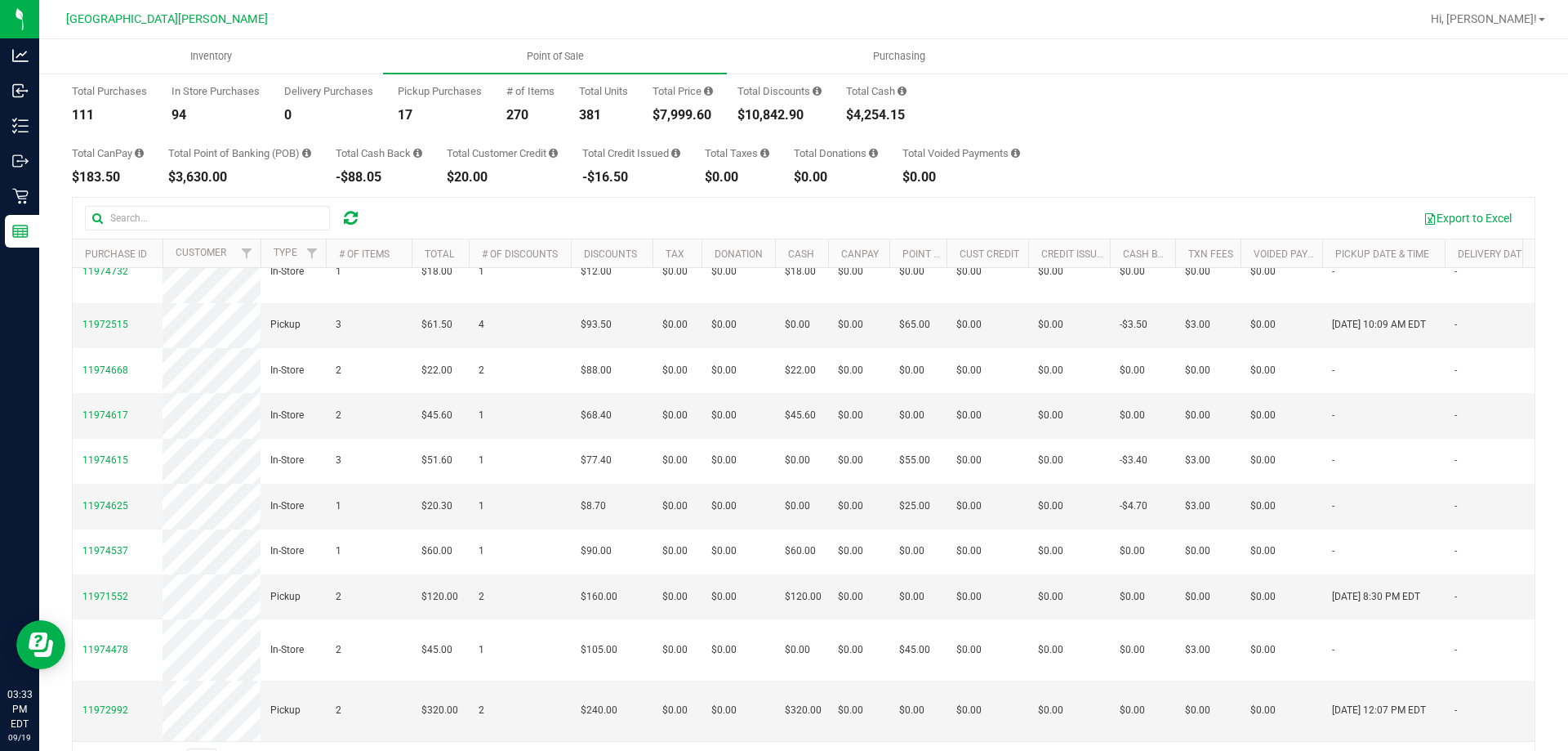
scroll to position [123, 0]
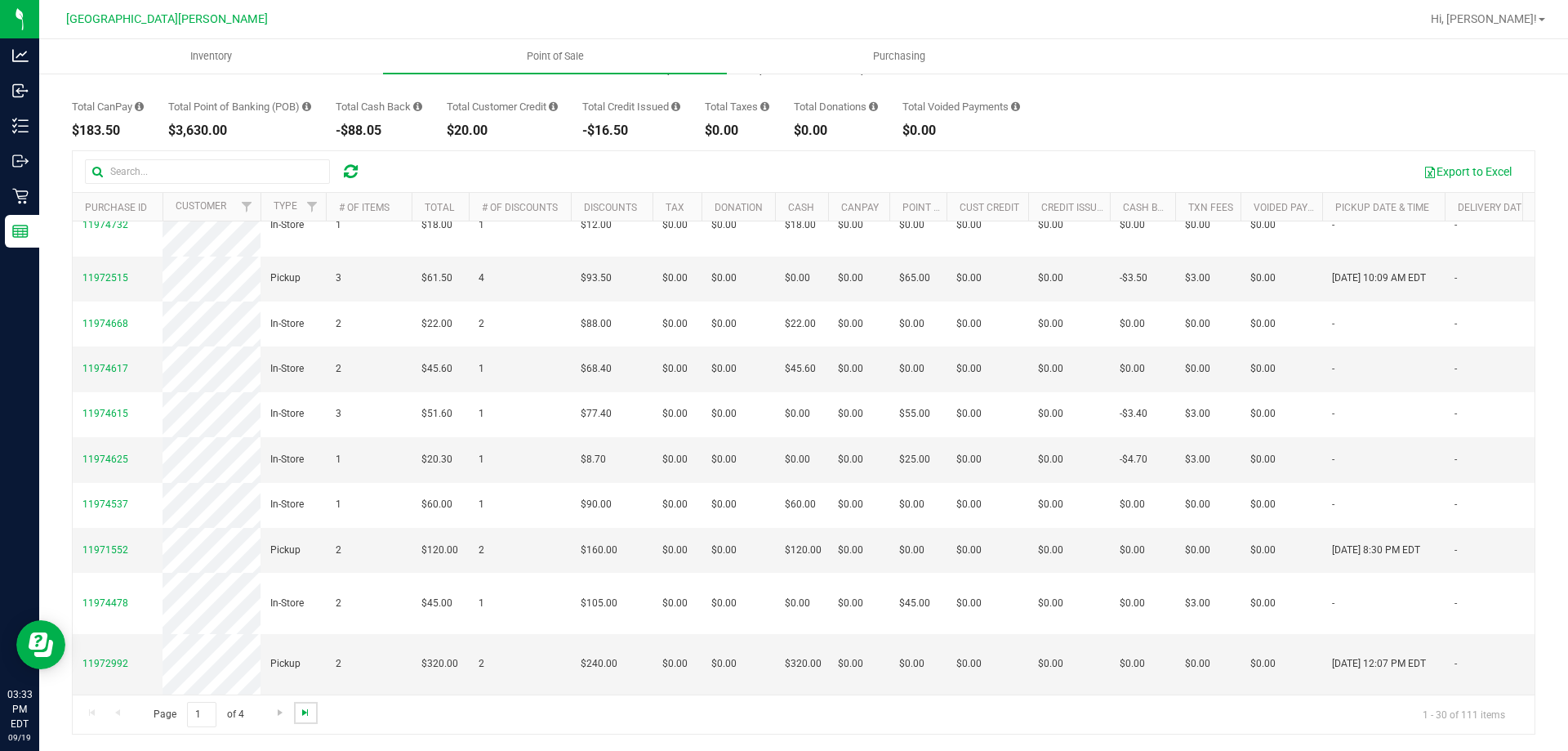
click at [299, 711] on span "Go to the last page" at bounding box center [305, 712] width 13 height 13
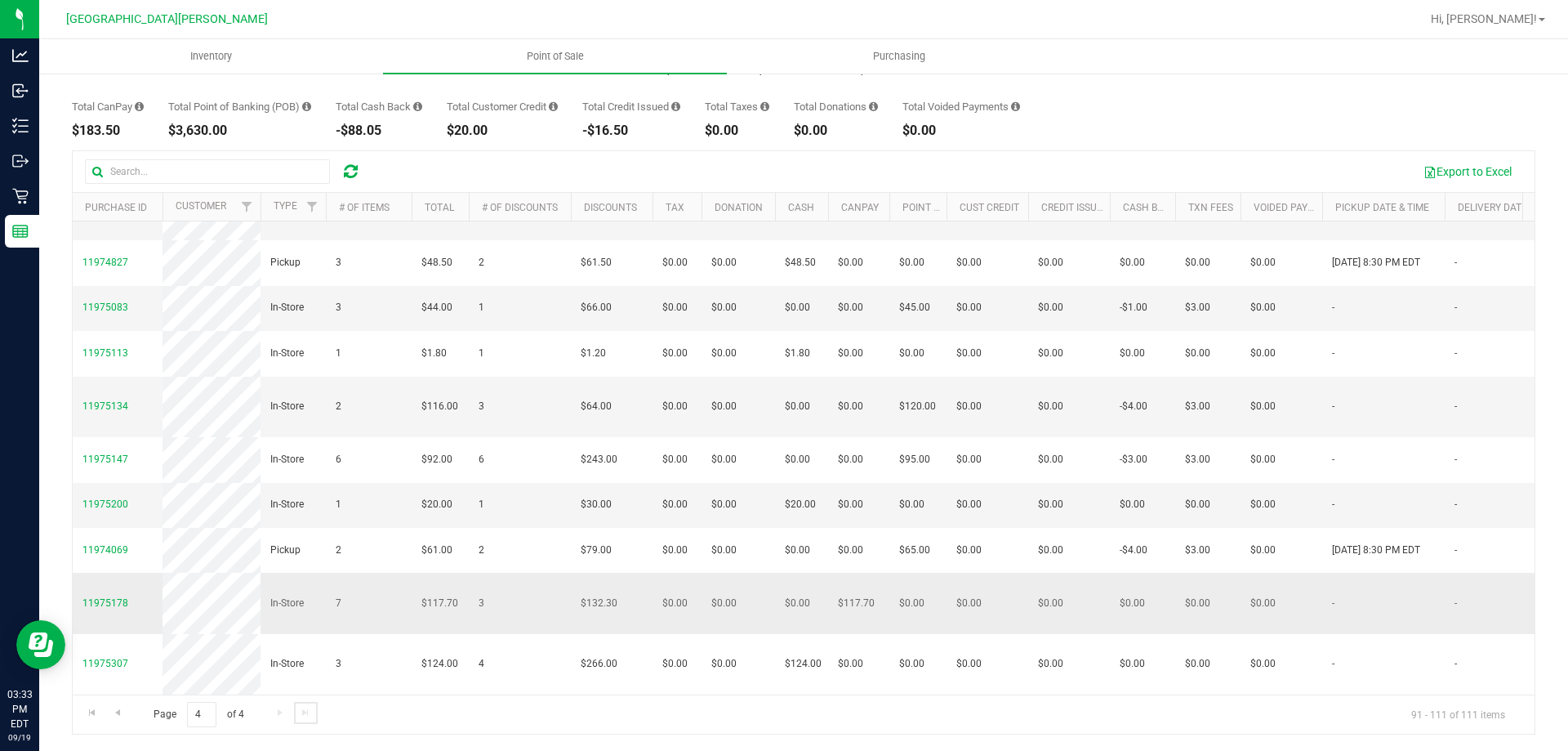
scroll to position [771, 0]
